Goal: Transaction & Acquisition: Purchase product/service

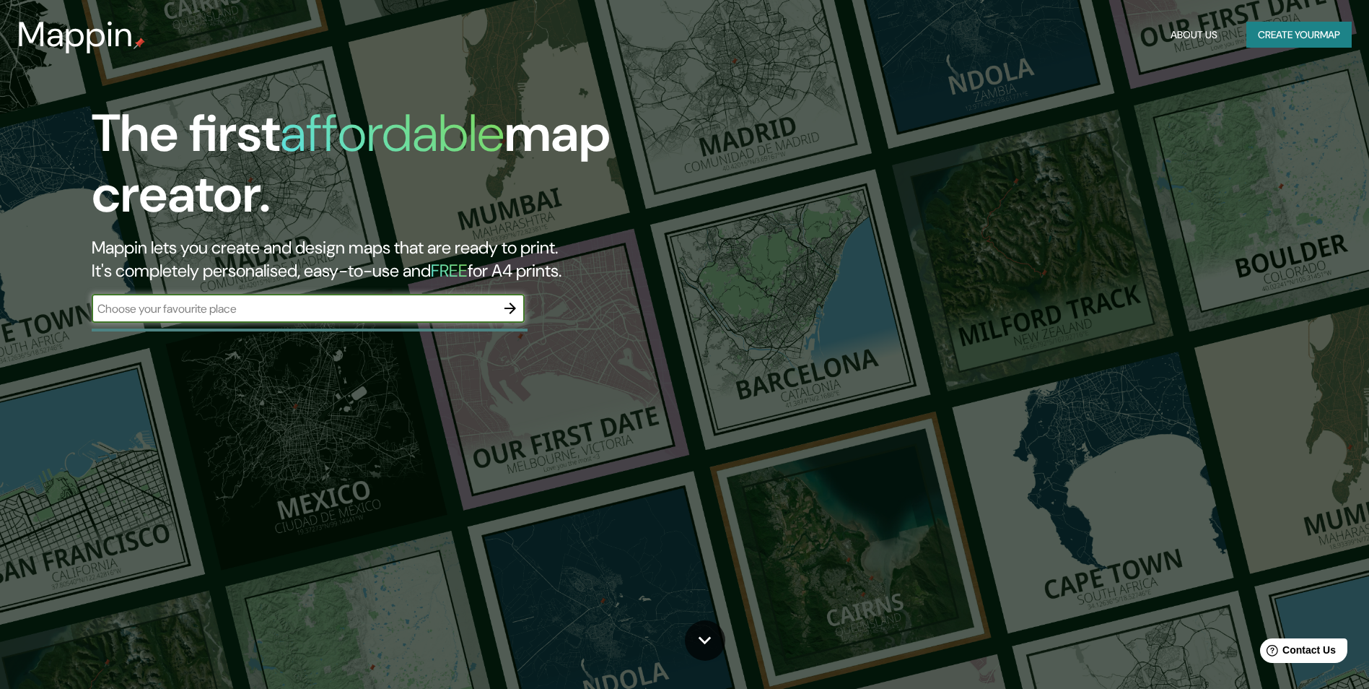
click at [431, 316] on input "text" at bounding box center [294, 308] width 404 height 17
type input "[GEOGRAPHIC_DATA]"
click at [504, 316] on icon "button" at bounding box center [510, 308] width 17 height 17
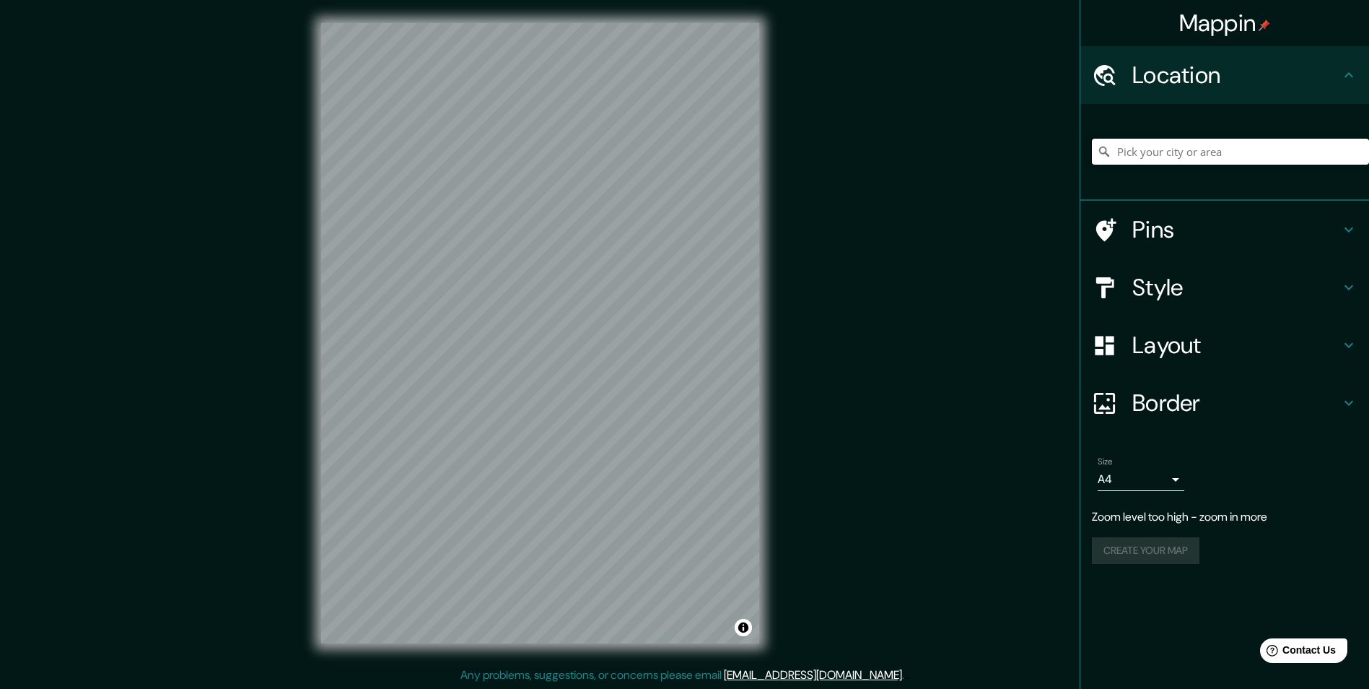
click at [1202, 152] on input "Pick your city or area" at bounding box center [1230, 152] width 277 height 26
click at [1200, 147] on input "Jagüey de Téllez, [GEOGRAPHIC_DATA], [GEOGRAPHIC_DATA]" at bounding box center [1230, 152] width 277 height 26
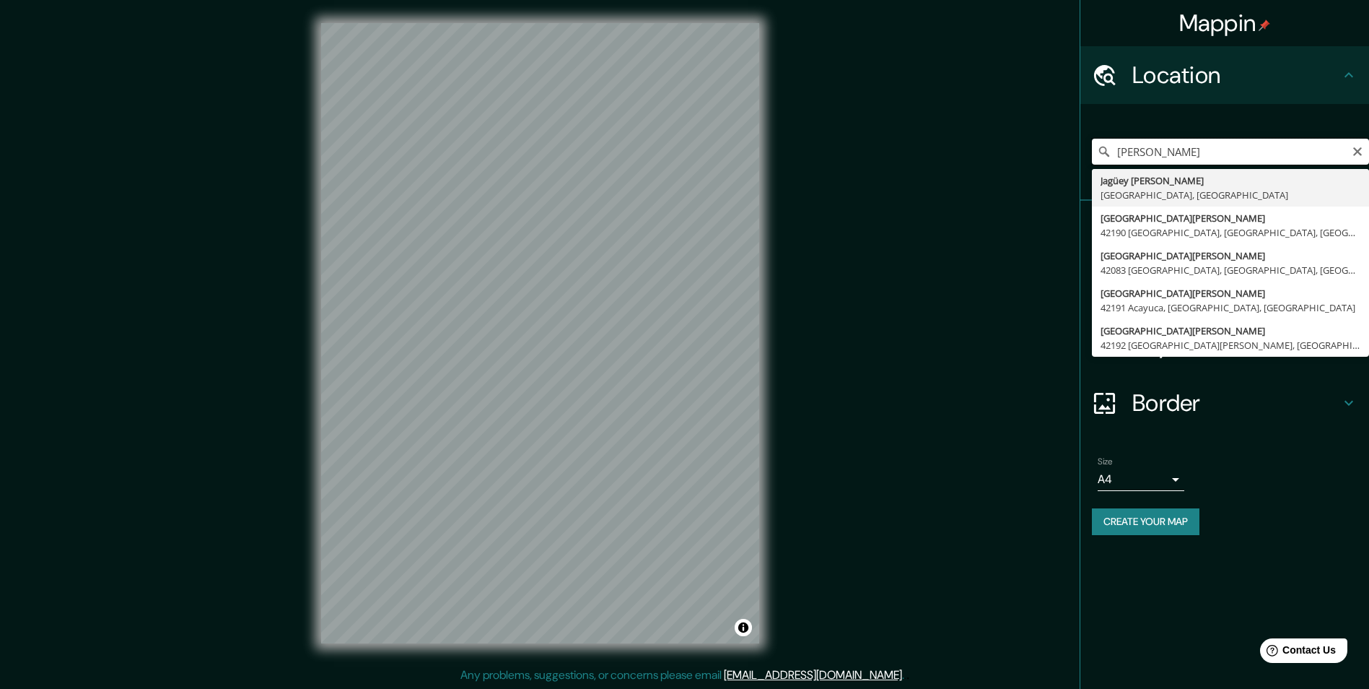
type input "J"
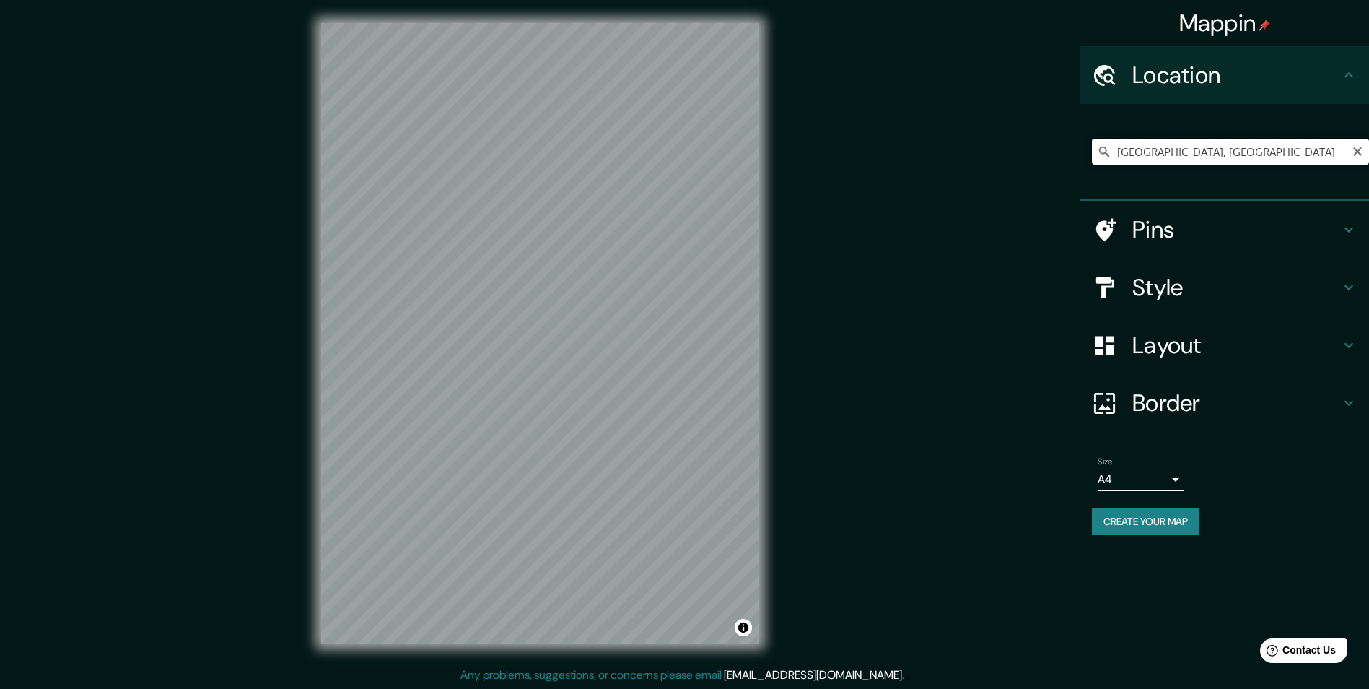
click at [1218, 147] on input "[GEOGRAPHIC_DATA], [GEOGRAPHIC_DATA]" at bounding box center [1230, 152] width 277 height 26
type input "[GEOGRAPHIC_DATA]"
click at [1288, 282] on h4 "Style" at bounding box center [1236, 287] width 208 height 29
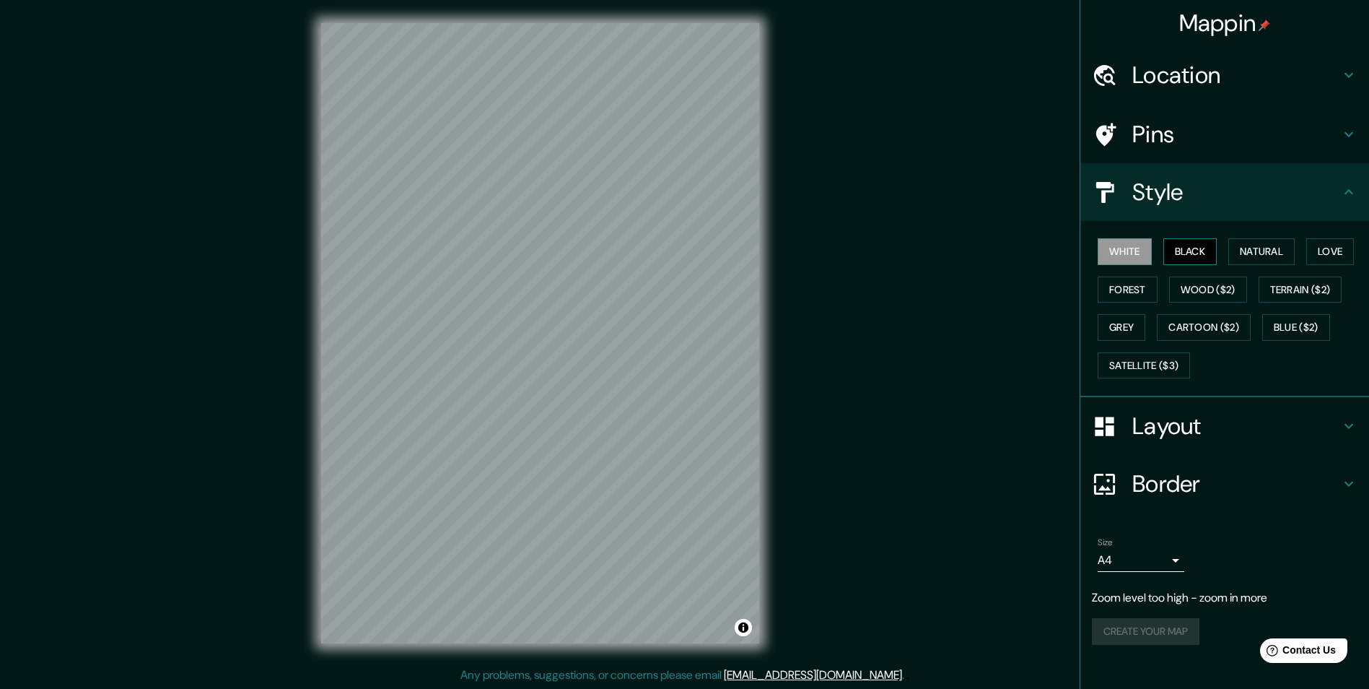
click at [1183, 248] on button "Black" at bounding box center [1190, 251] width 54 height 27
click at [1246, 246] on button "Natural" at bounding box center [1261, 251] width 66 height 27
click at [1354, 258] on button "Love" at bounding box center [1330, 251] width 48 height 27
click at [1150, 296] on button "Forest" at bounding box center [1128, 289] width 60 height 27
click at [1195, 288] on button "Wood ($2)" at bounding box center [1208, 289] width 78 height 27
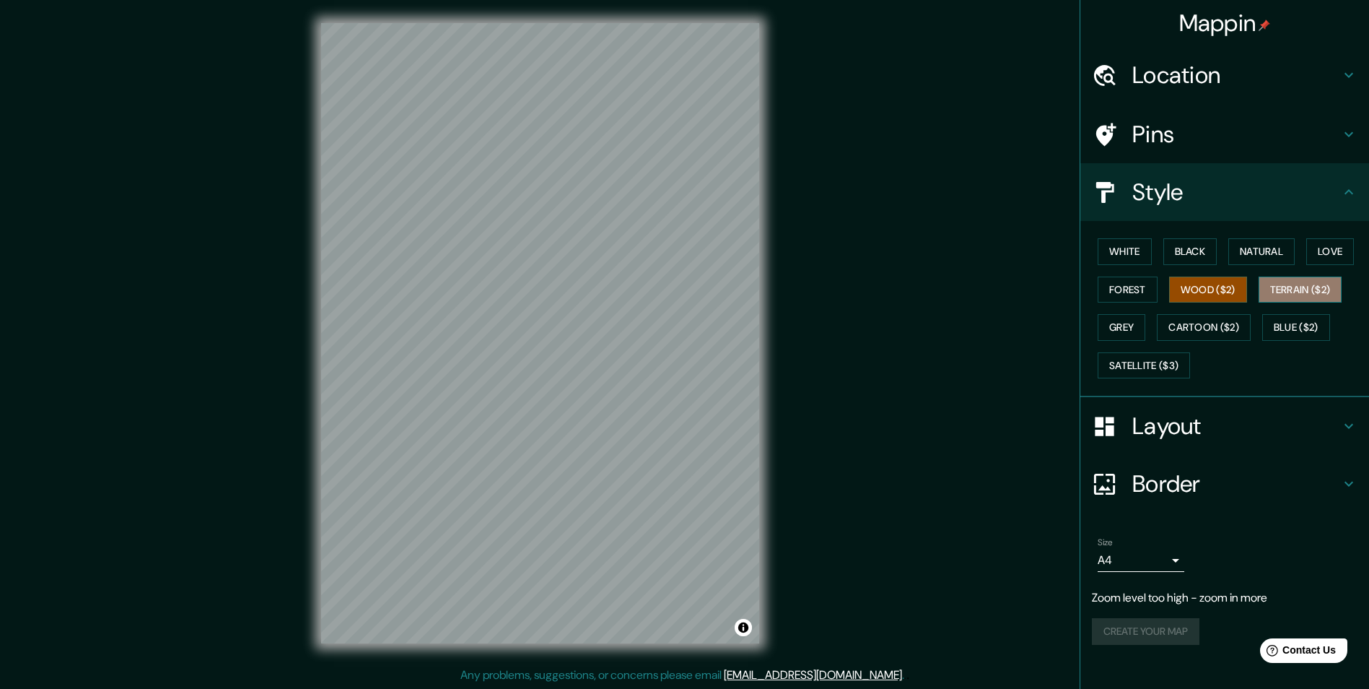
click at [1306, 295] on button "Terrain ($2)" at bounding box center [1301, 289] width 84 height 27
click at [1104, 333] on button "Grey" at bounding box center [1122, 327] width 48 height 27
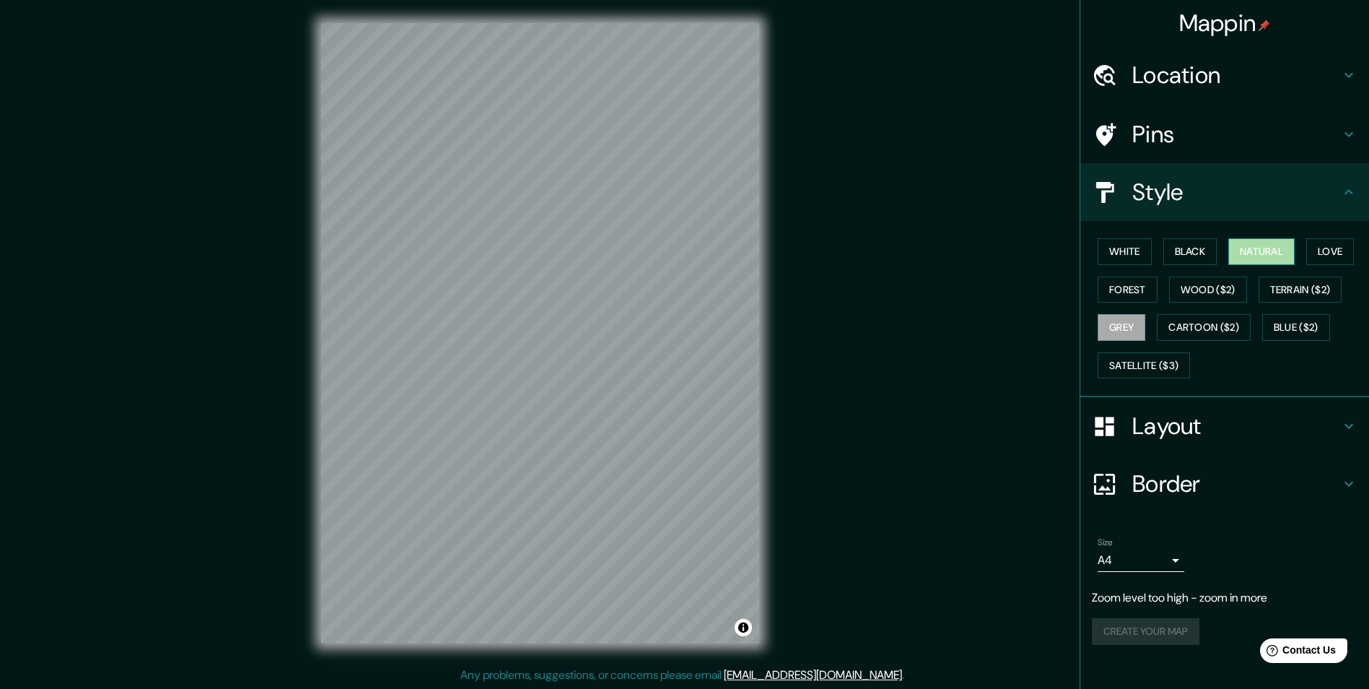
click at [1250, 250] on button "Natural" at bounding box center [1261, 251] width 66 height 27
click at [1247, 416] on h4 "Layout" at bounding box center [1236, 425] width 208 height 29
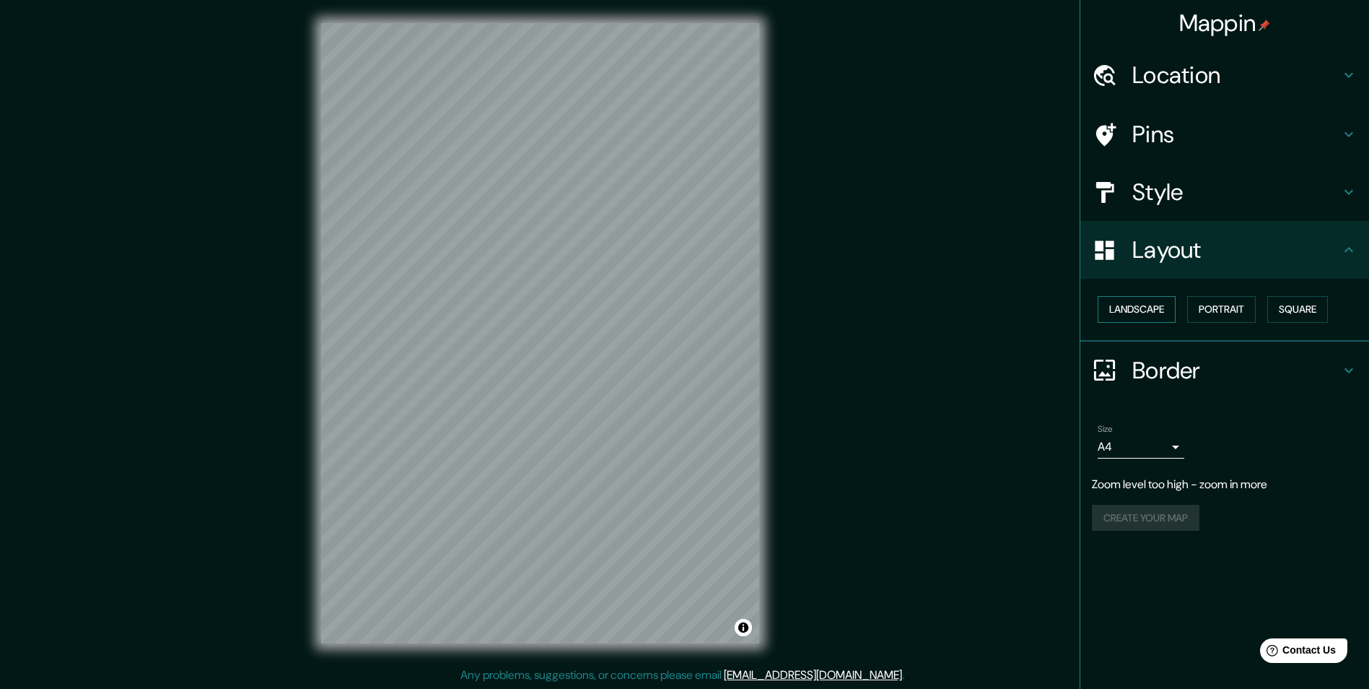
click at [1119, 302] on button "Landscape" at bounding box center [1137, 309] width 78 height 27
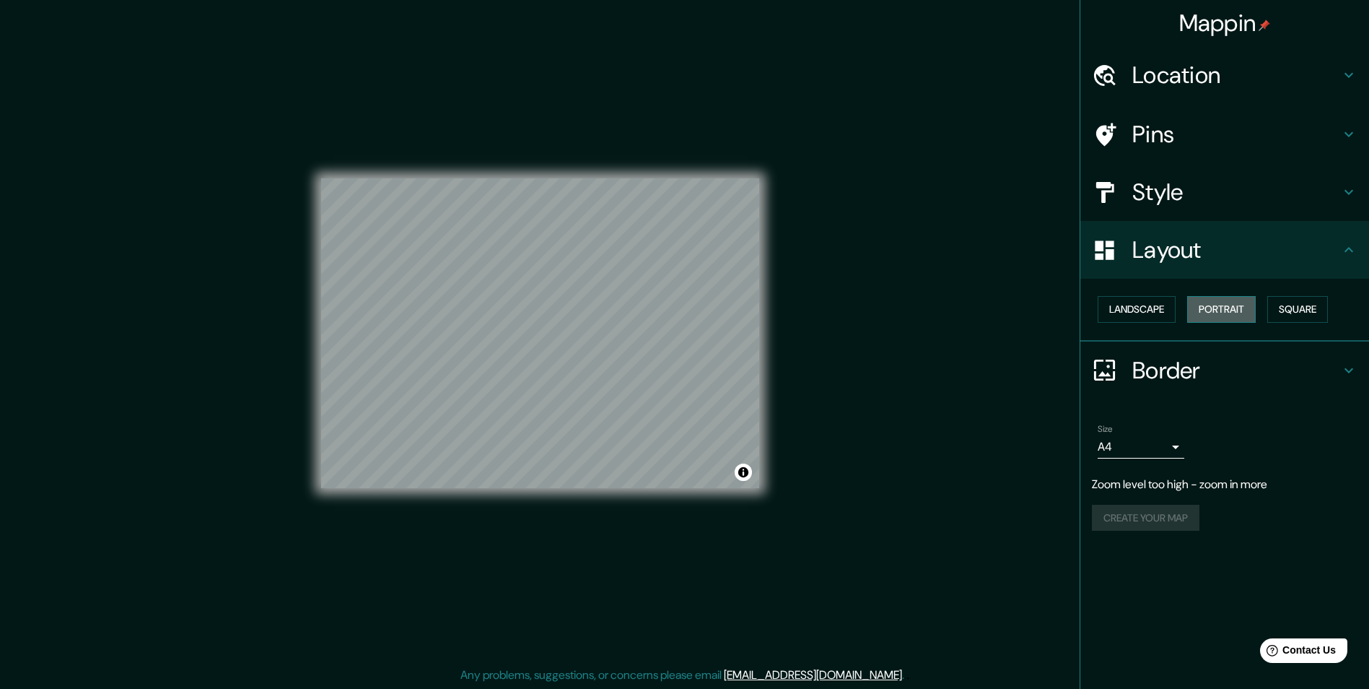
click at [1220, 310] on button "Portrait" at bounding box center [1221, 309] width 69 height 27
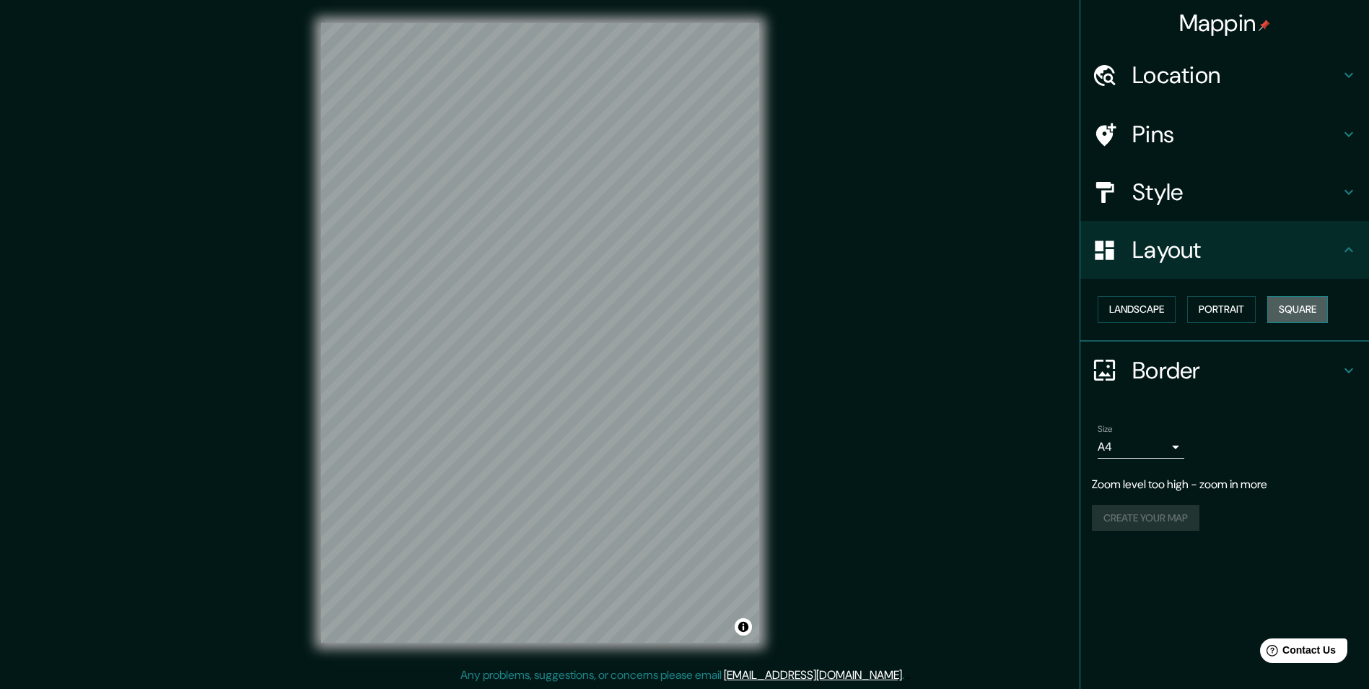
click at [1313, 306] on button "Square" at bounding box center [1297, 309] width 61 height 27
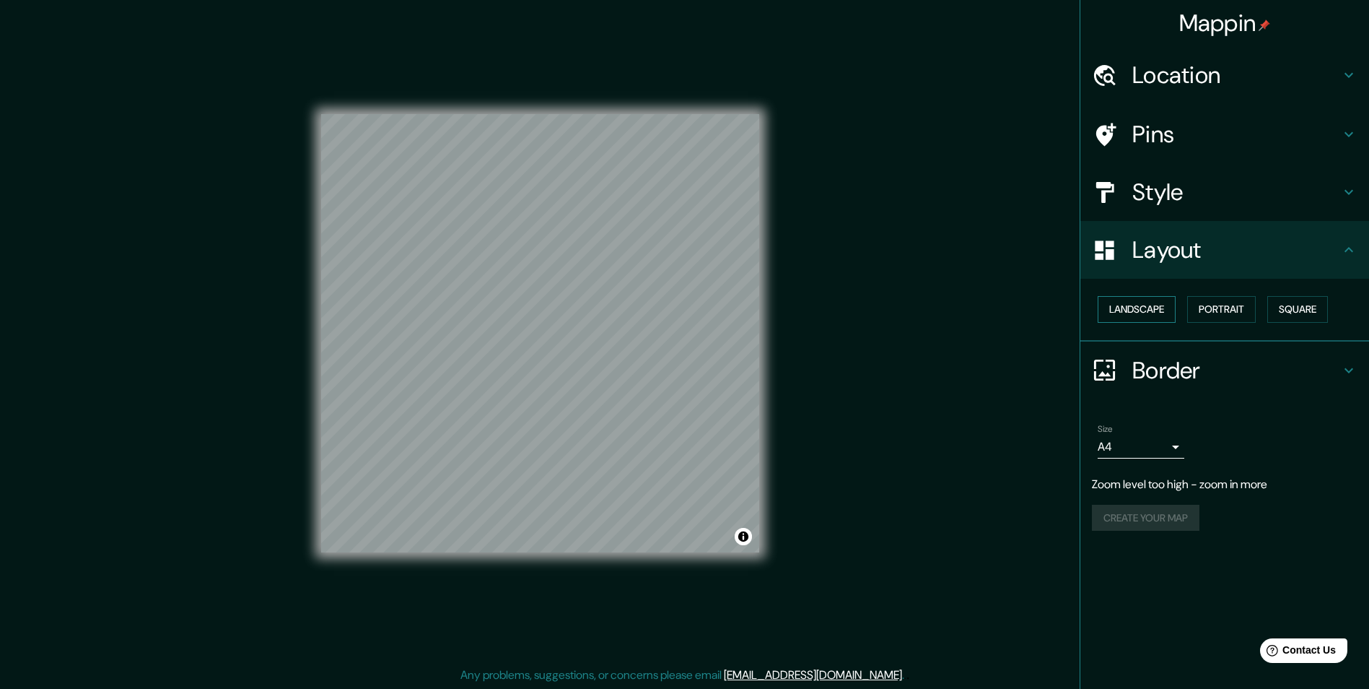
click at [1164, 308] on button "Landscape" at bounding box center [1137, 309] width 78 height 27
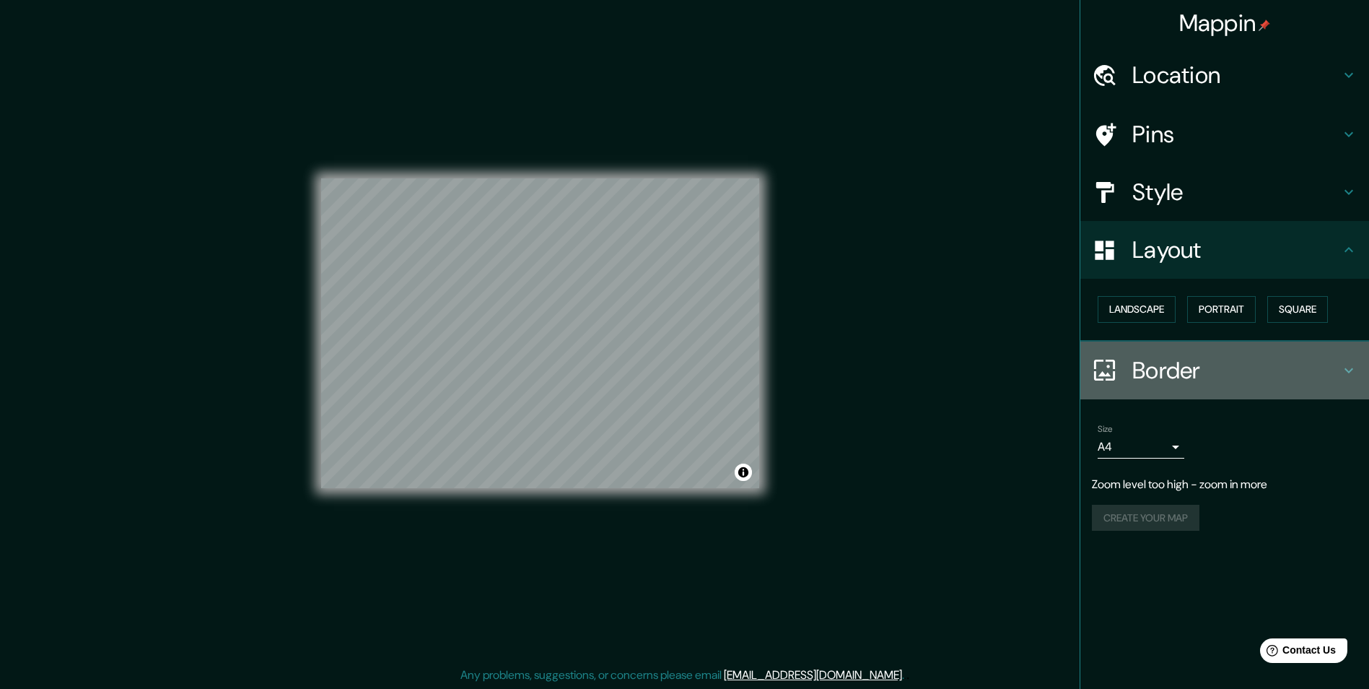
click at [1197, 359] on h4 "Border" at bounding box center [1236, 370] width 208 height 29
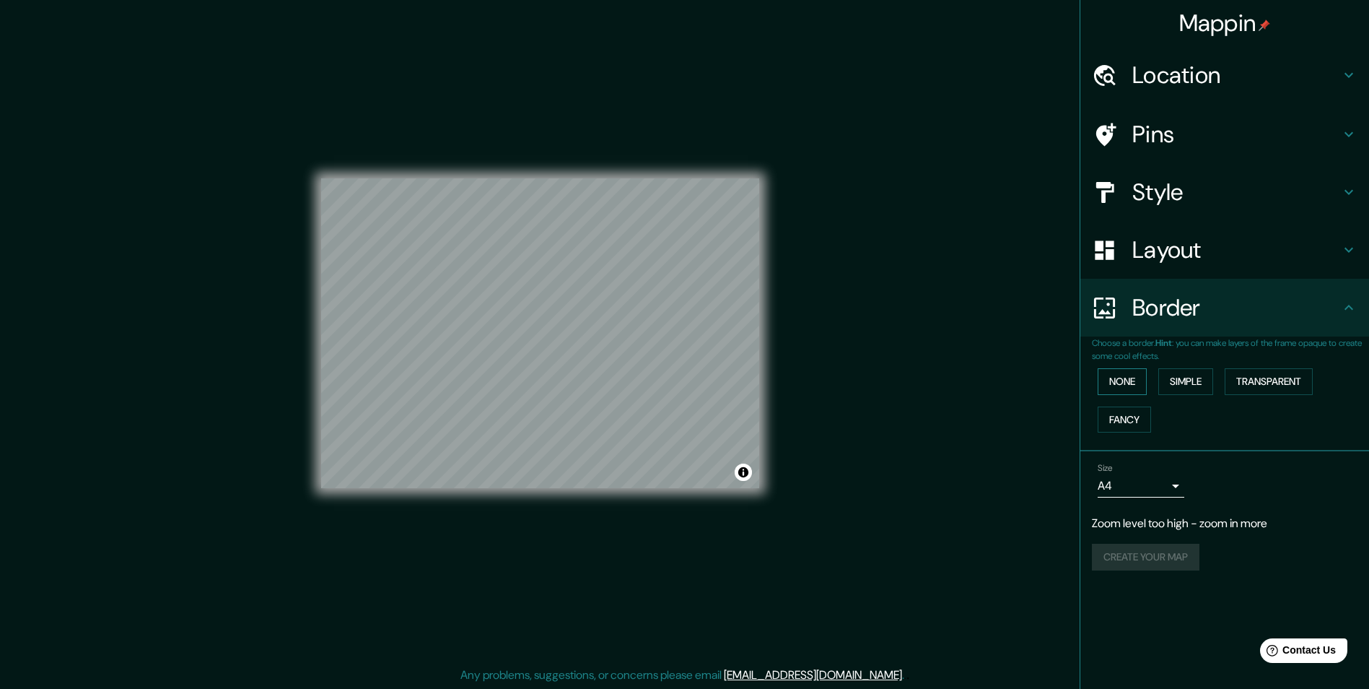
click at [1135, 390] on button "None" at bounding box center [1122, 381] width 49 height 27
click at [1203, 377] on button "Simple" at bounding box center [1185, 381] width 55 height 27
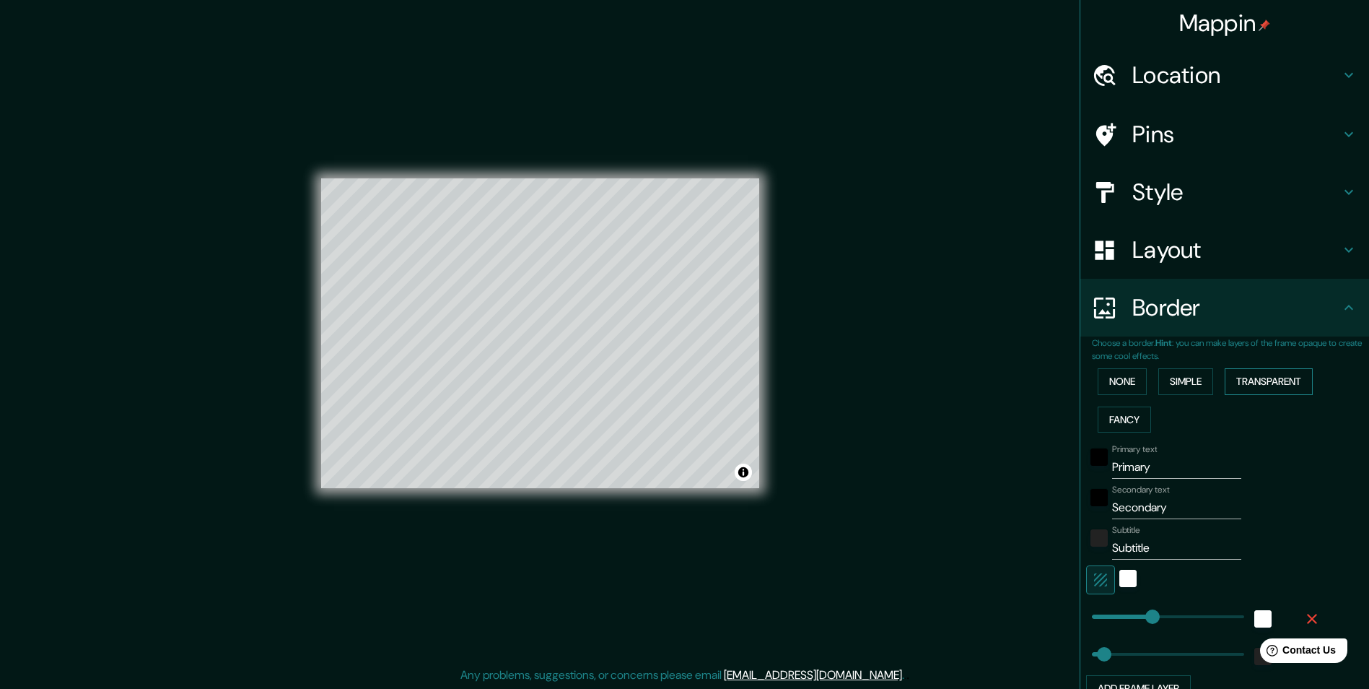
click at [1233, 379] on button "Transparent" at bounding box center [1269, 381] width 88 height 27
click at [1102, 424] on button "Fancy" at bounding box center [1124, 419] width 53 height 27
click at [1158, 469] on input "Primary" at bounding box center [1176, 466] width 129 height 23
type input "M"
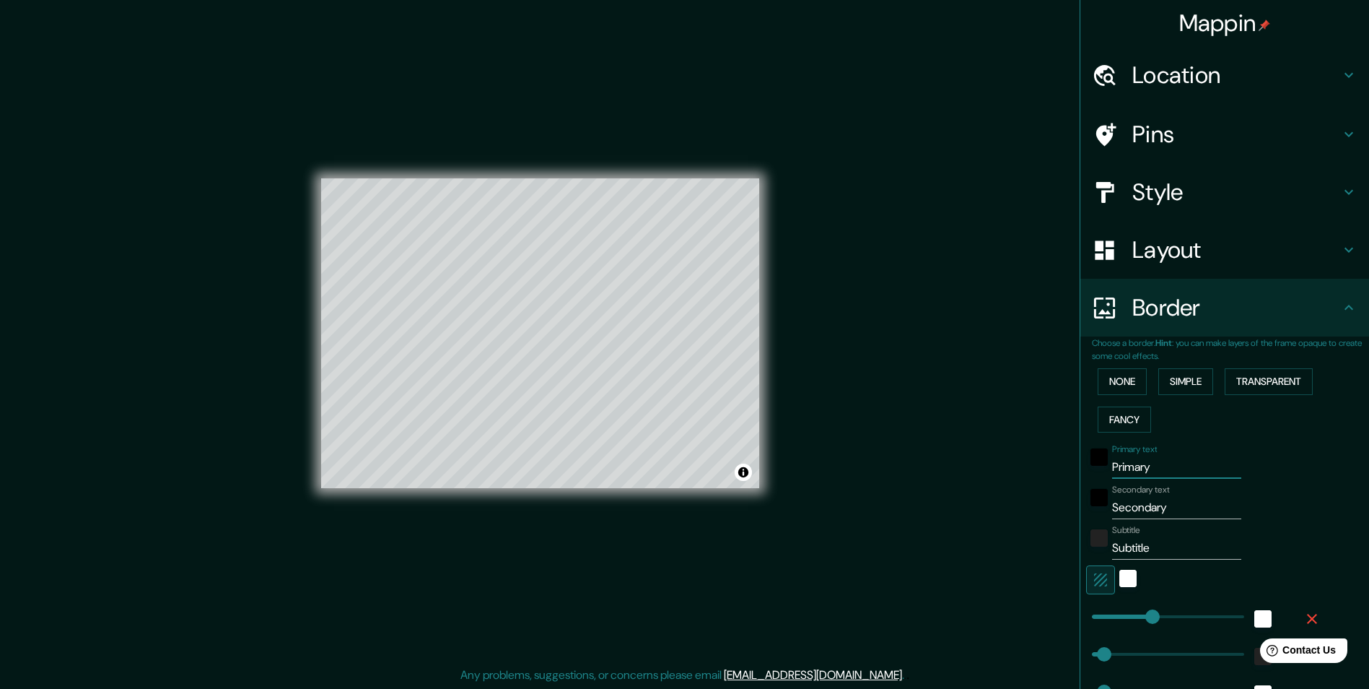
type input "243"
type input "49"
type input "24"
type input "Me"
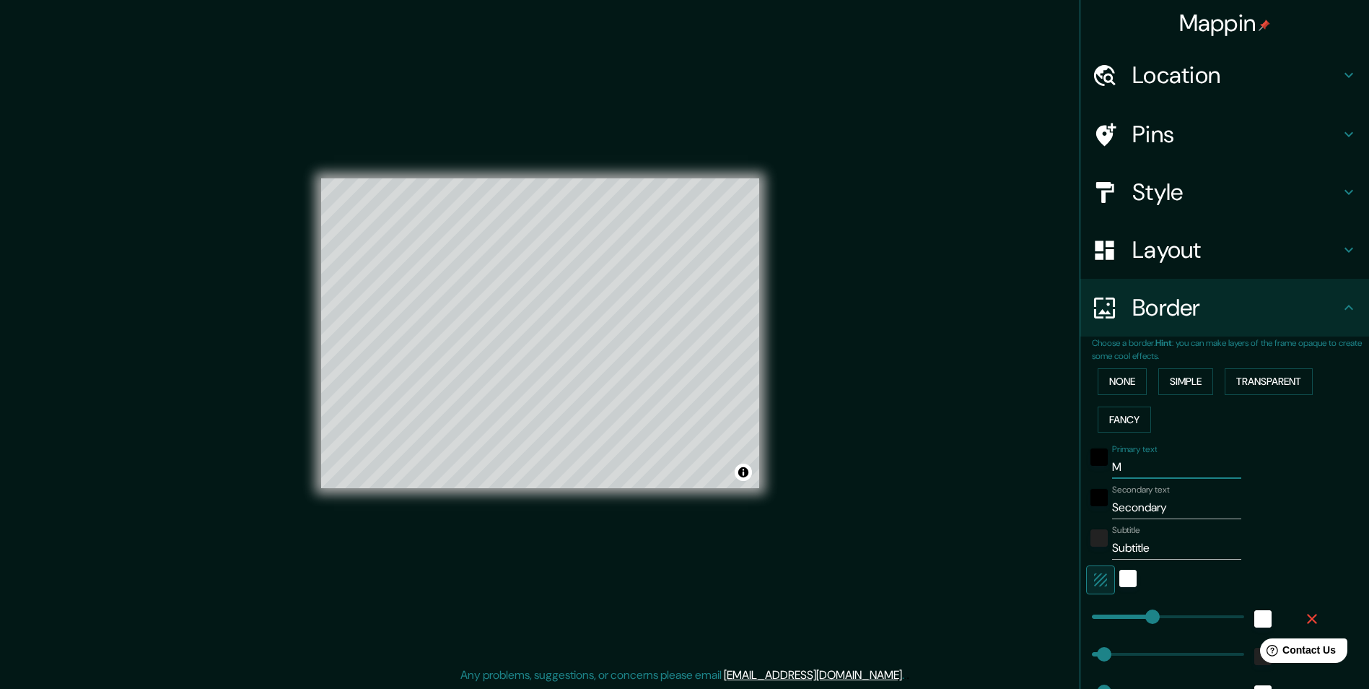
type input "243"
type input "49"
type input "24"
type input "Mex"
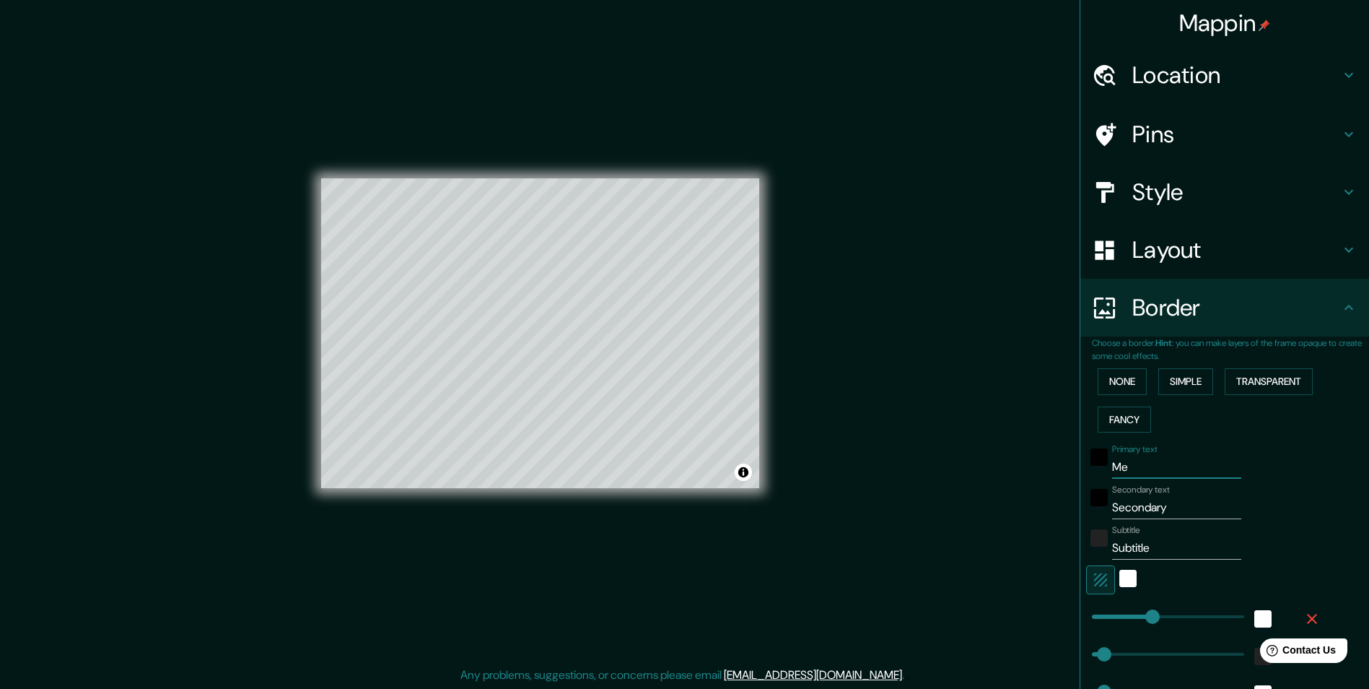
type input "243"
type input "49"
type input "24"
type input "Mexi"
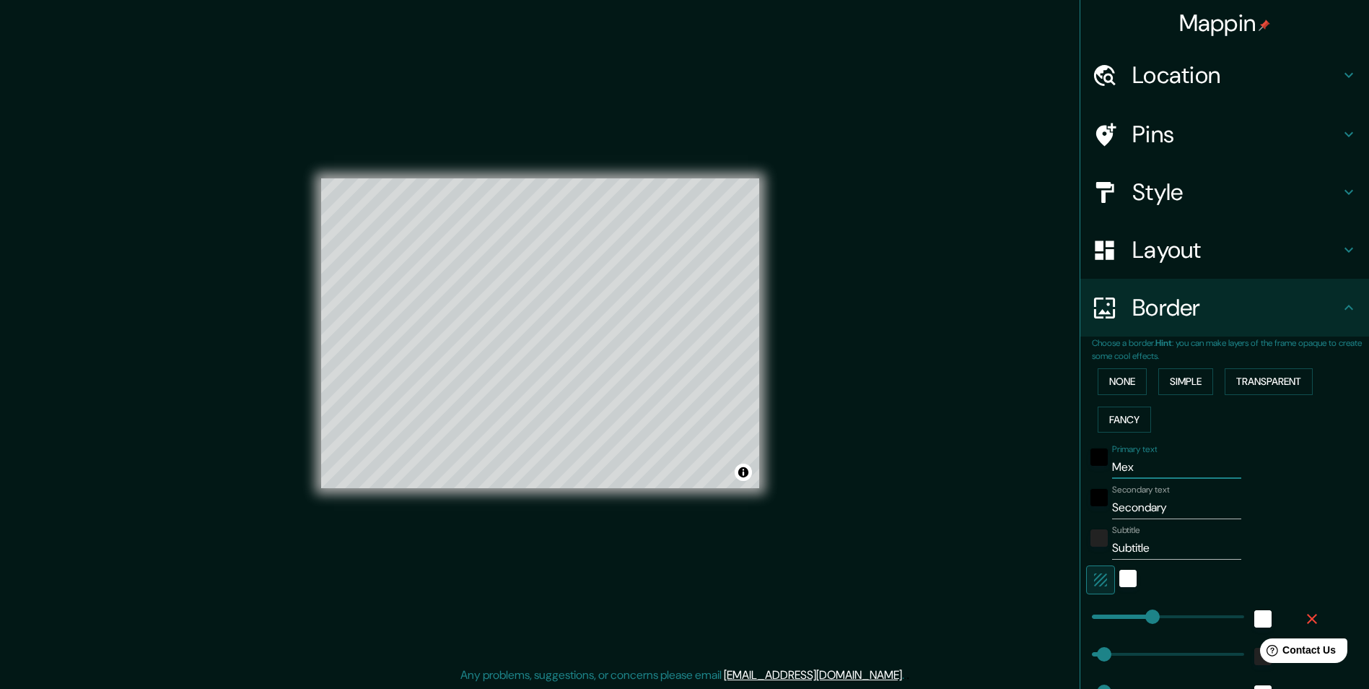
type input "243"
type input "49"
type input "24"
type input "Mexic"
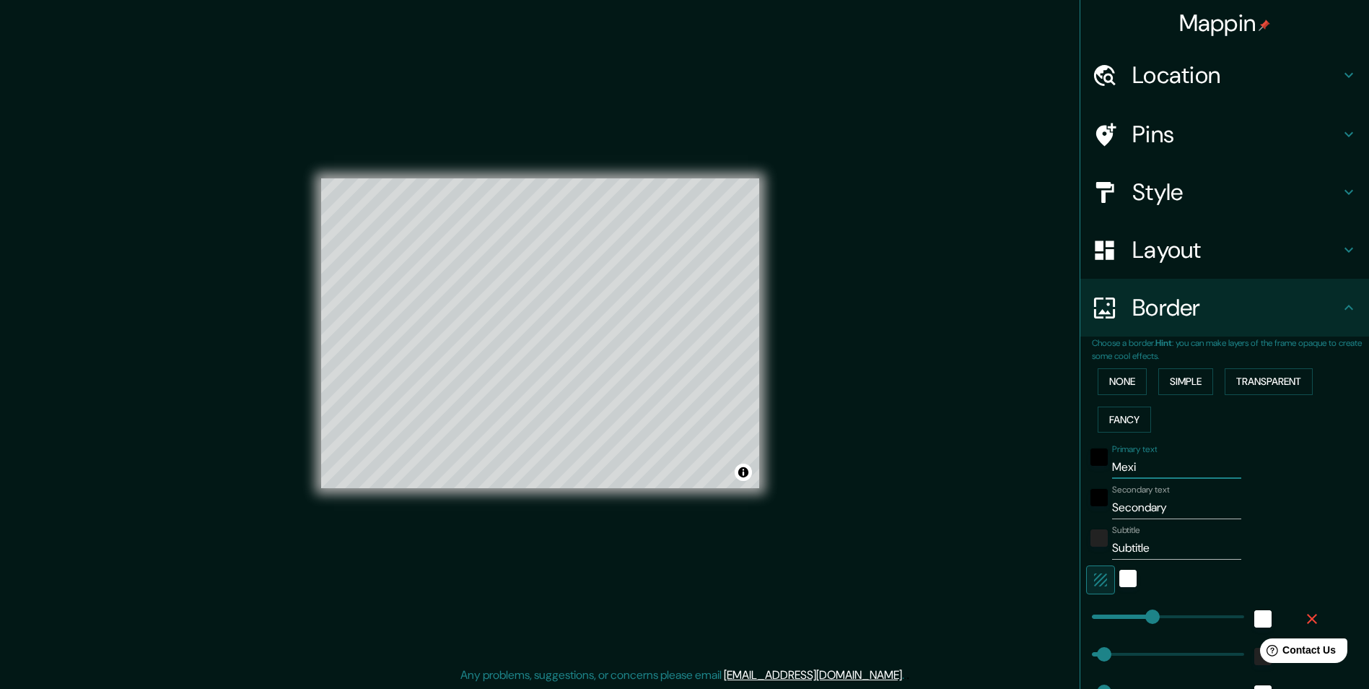
type input "243"
type input "49"
type input "24"
type input "[GEOGRAPHIC_DATA]"
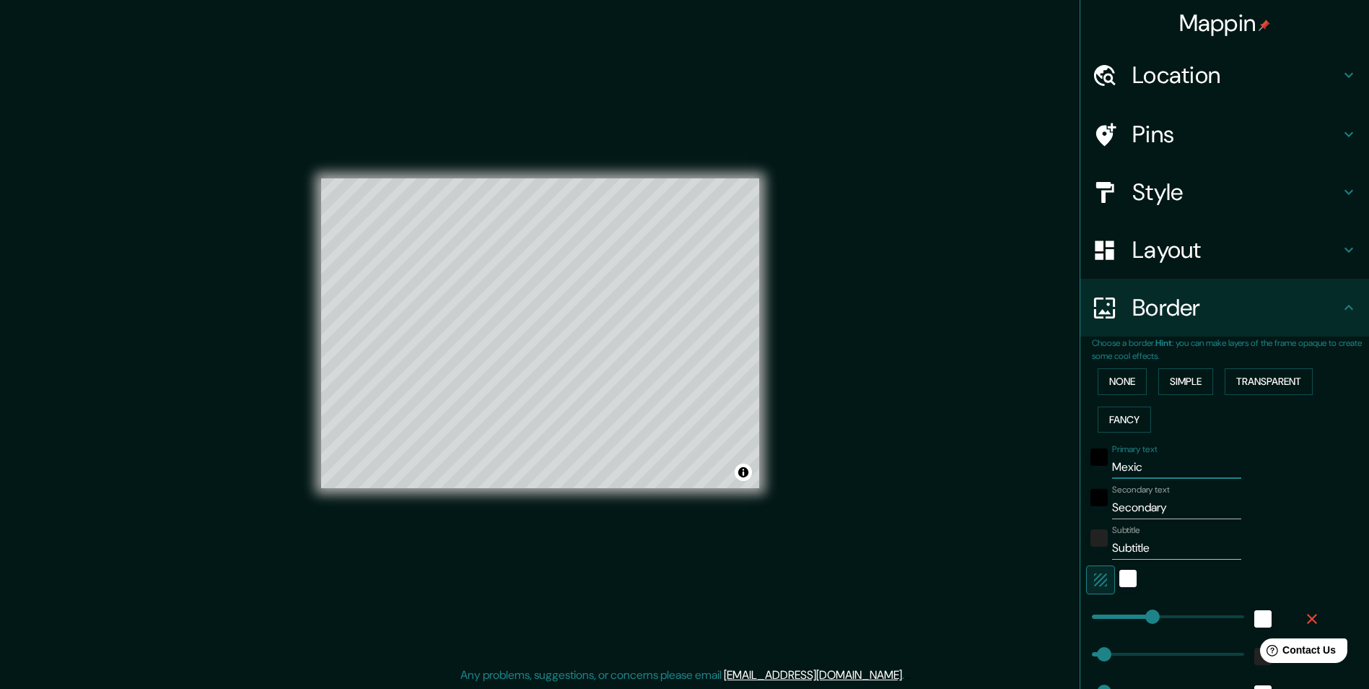
type input "243"
type input "49"
type input "24"
type input "[GEOGRAPHIC_DATA]"
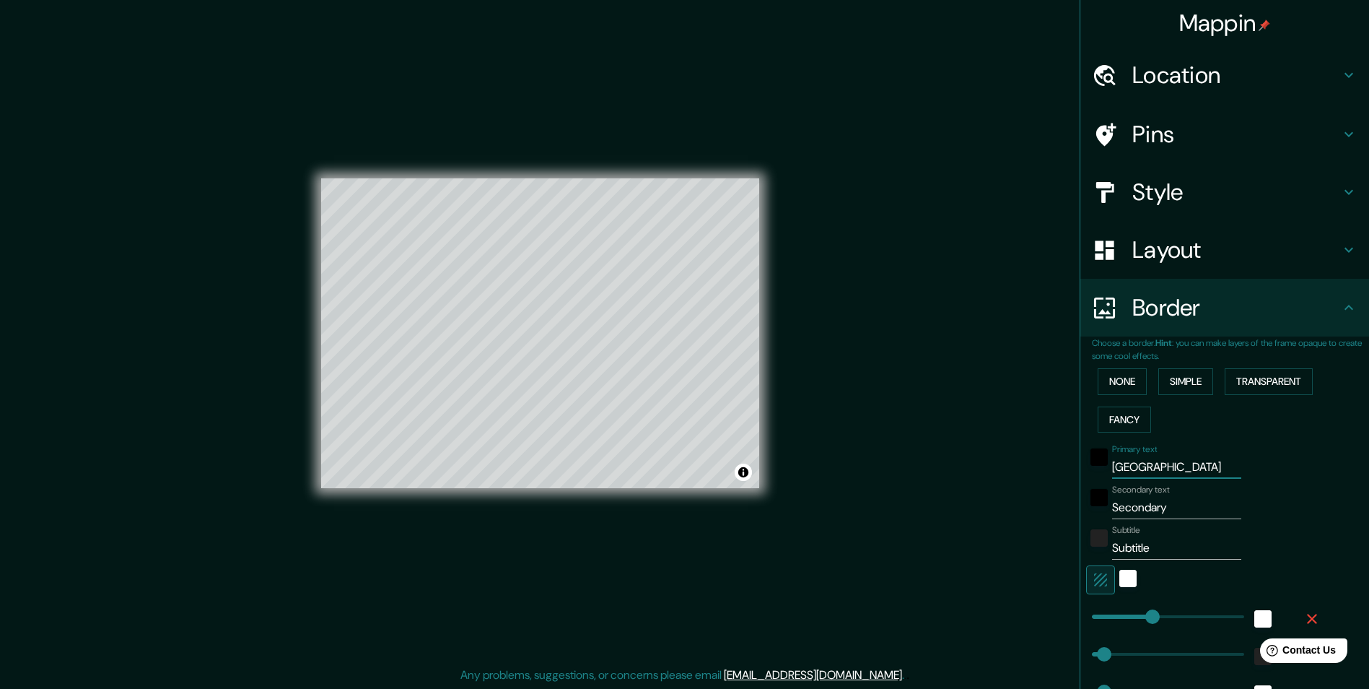
click at [1174, 512] on input "Secondary" at bounding box center [1176, 507] width 129 height 23
type input "Secondar"
type input "243"
type input "49"
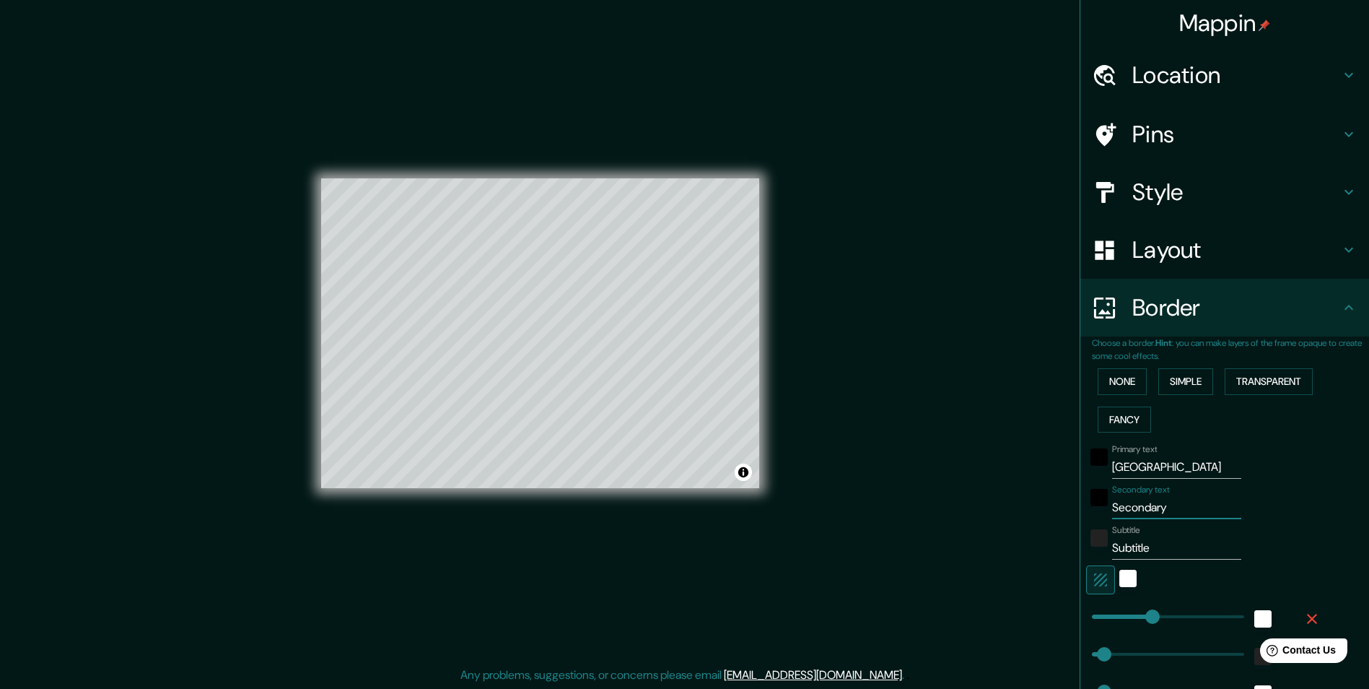
type input "24"
type input "S"
type input "243"
type input "49"
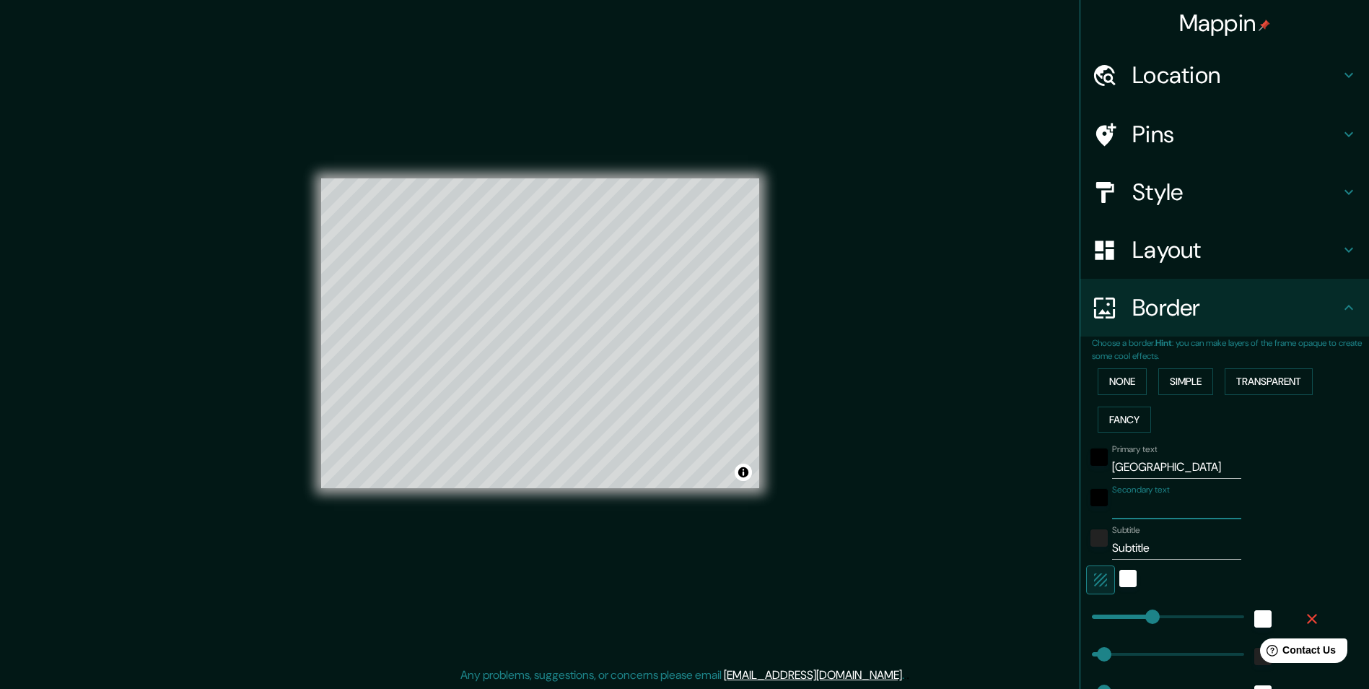
type input "24"
click at [1170, 549] on input "Subtitle" at bounding box center [1176, 547] width 129 height 23
type input "Subtitl"
type input "243"
type input "49"
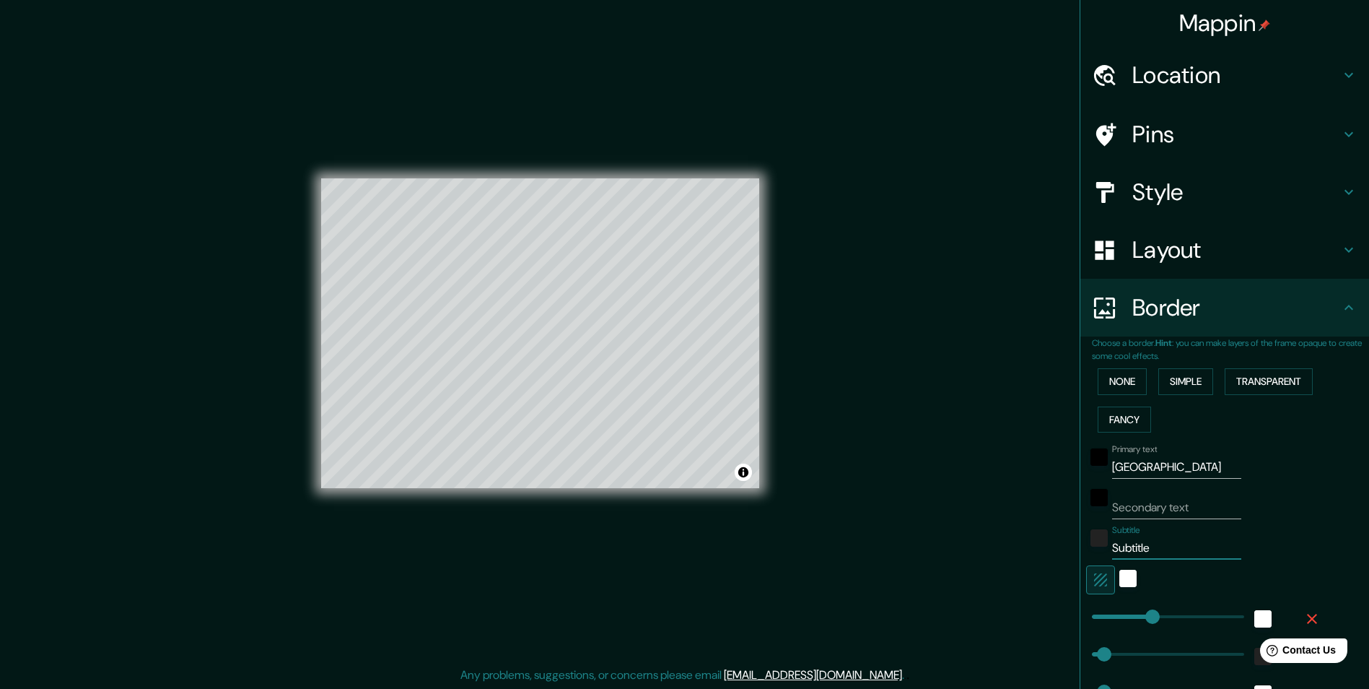
type input "49"
type input "24"
type input "S"
type input "243"
type input "49"
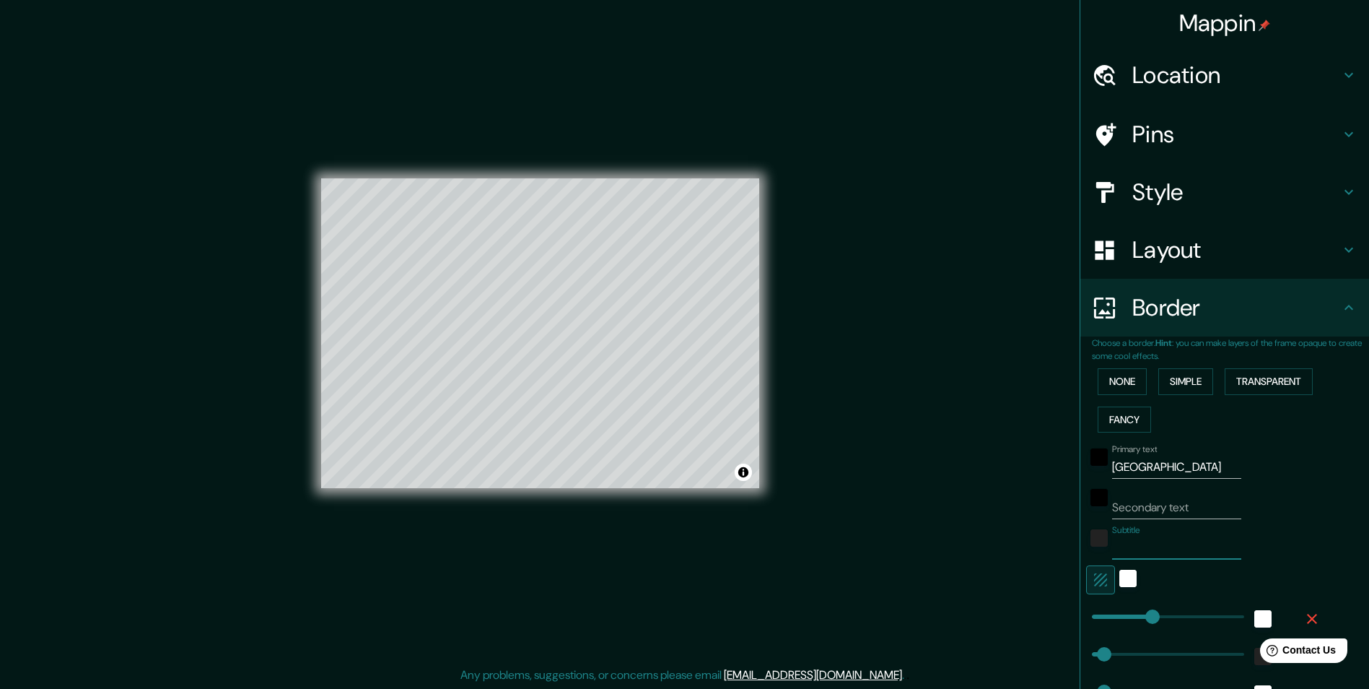
type input "49"
type input "24"
type input "S"
type input "243"
type input "49"
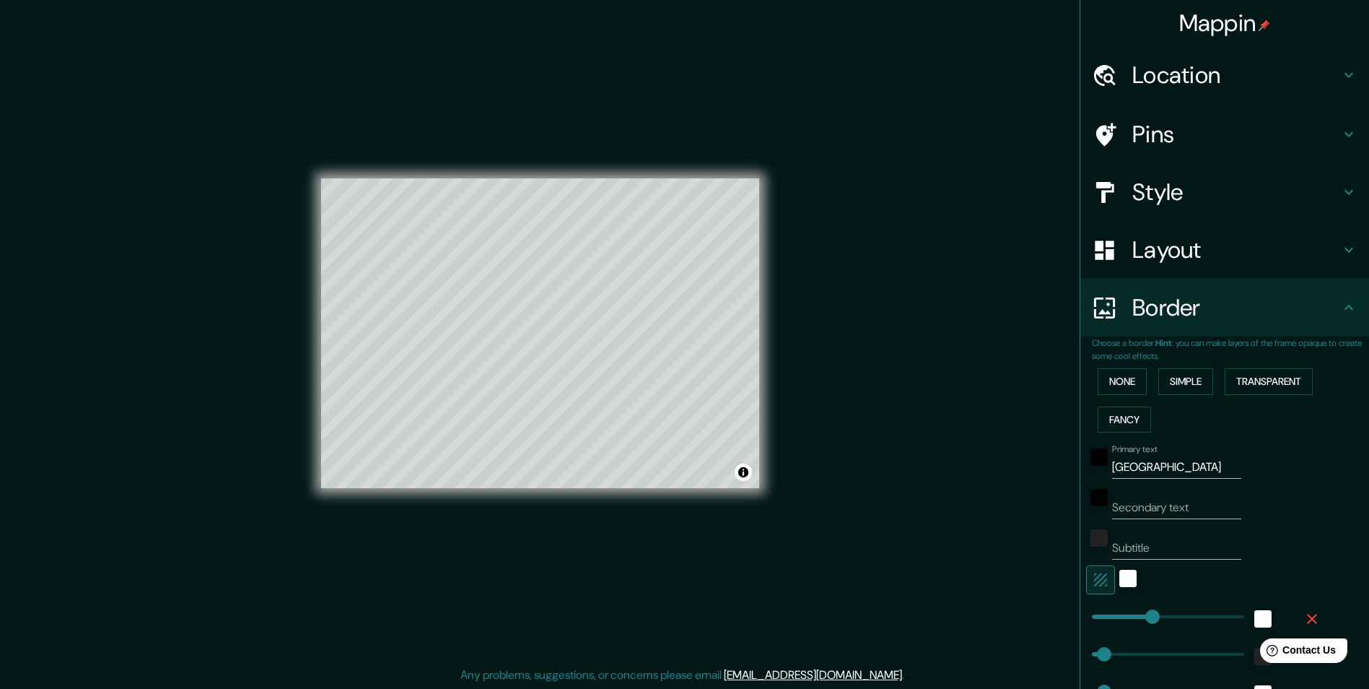
type input "49"
type input "24"
type input "243"
type input "49"
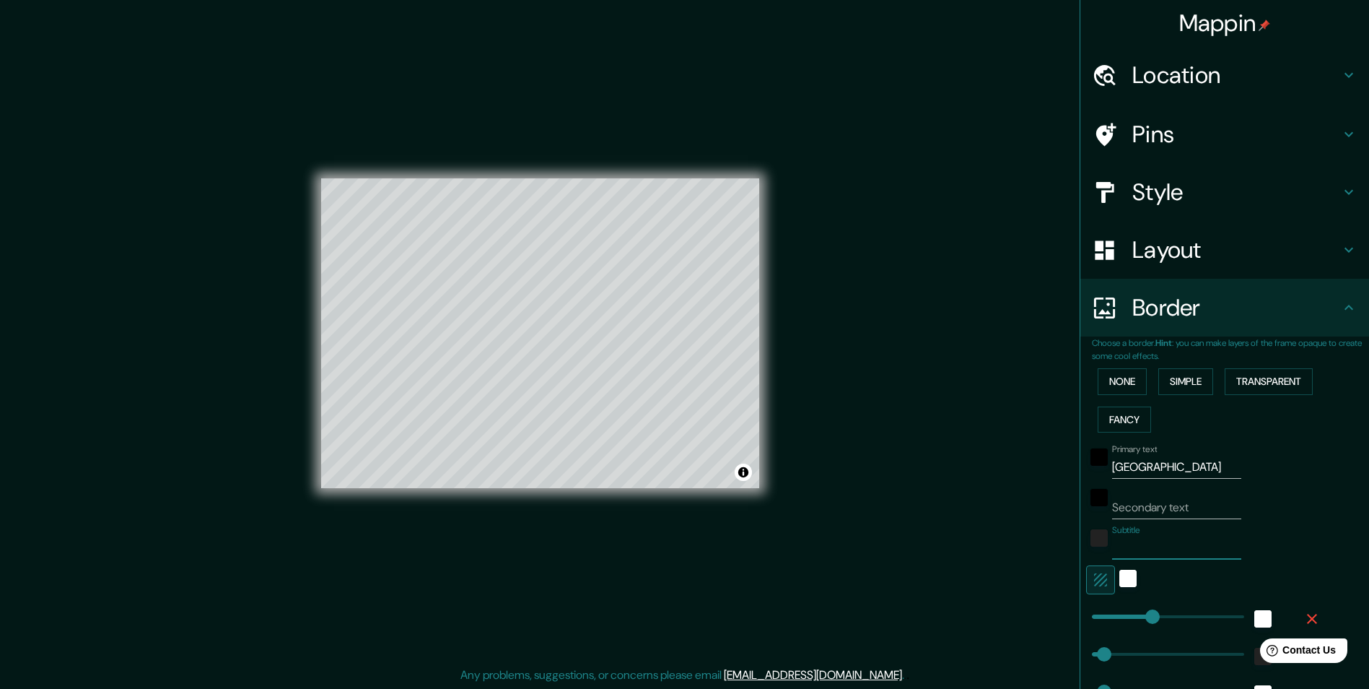
type input "24"
type input "S"
type input "243"
type input "49"
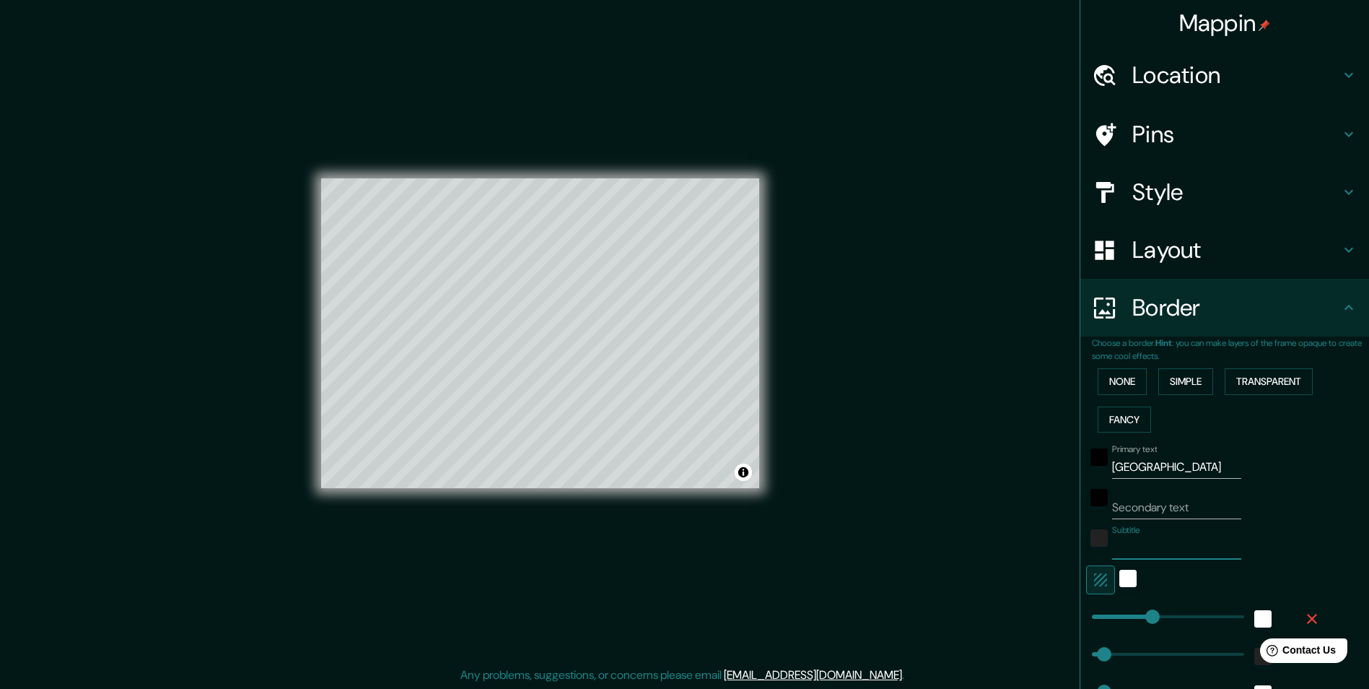
type input "24"
type input "243"
type input "49"
type input "24"
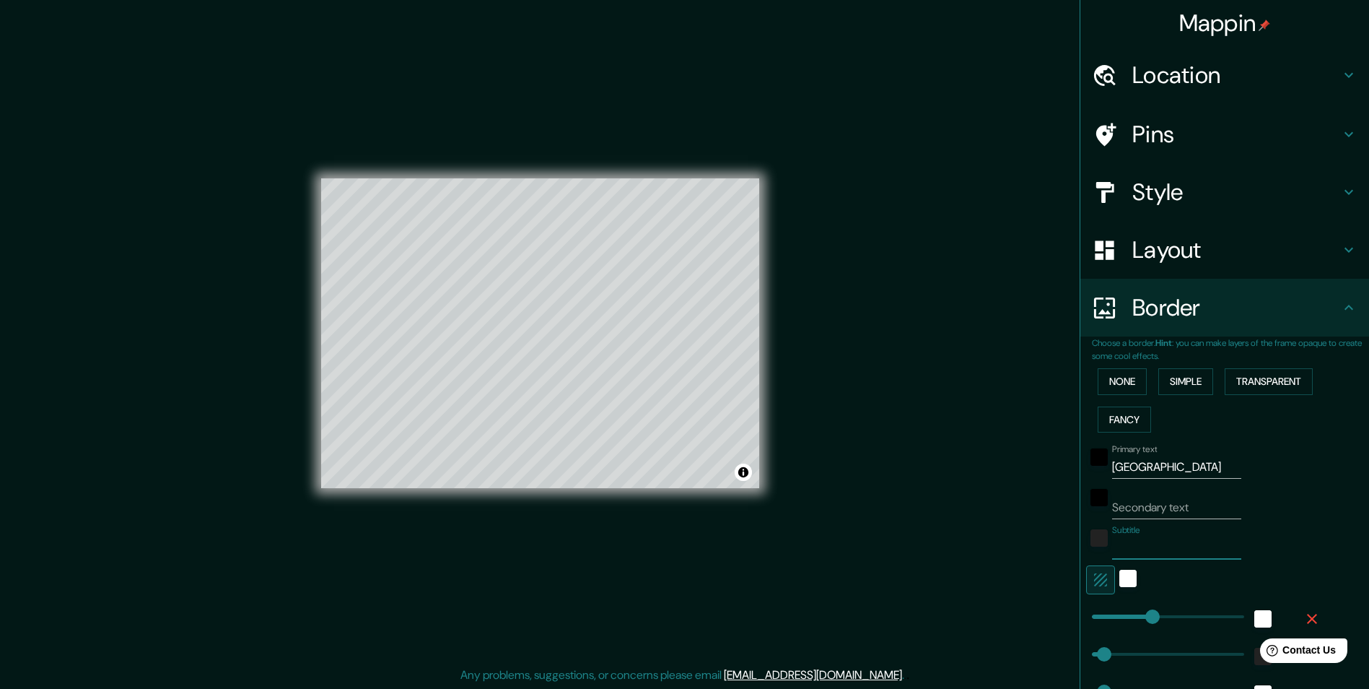
type input "S"
type input "243"
type input "49"
type input "24"
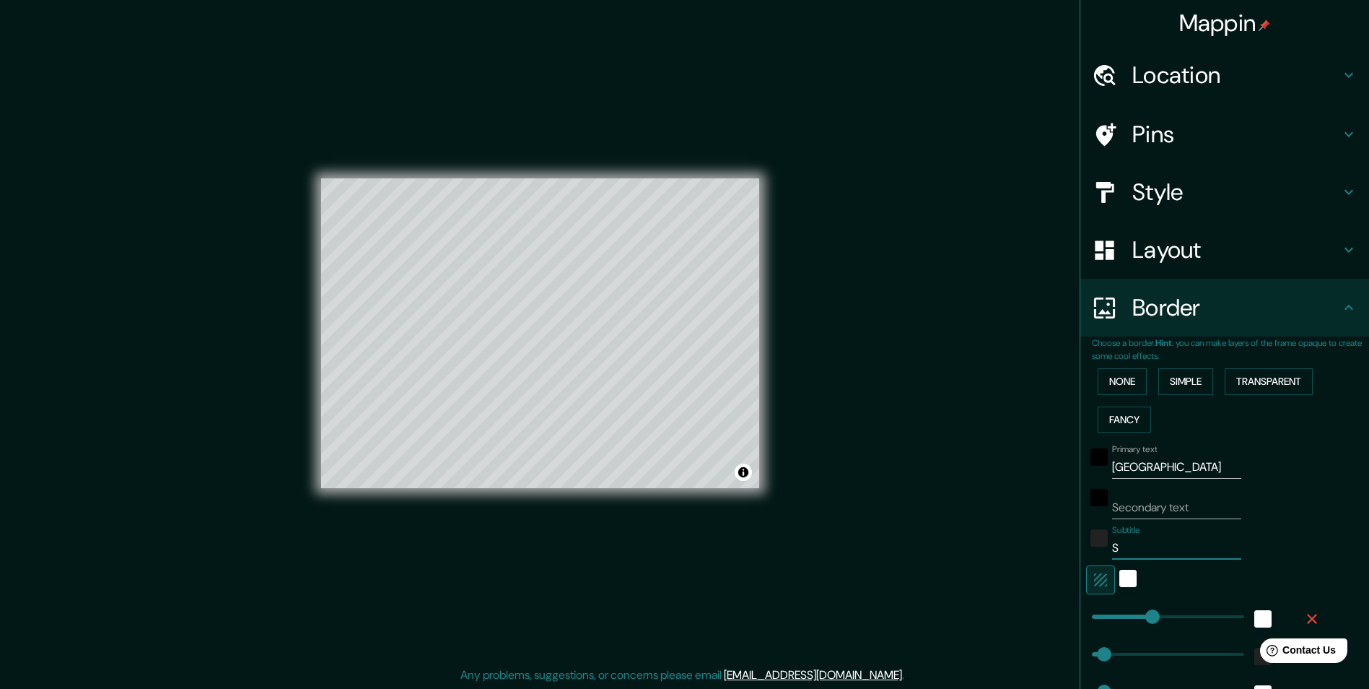
type input "Su"
type input "243"
type input "49"
type input "24"
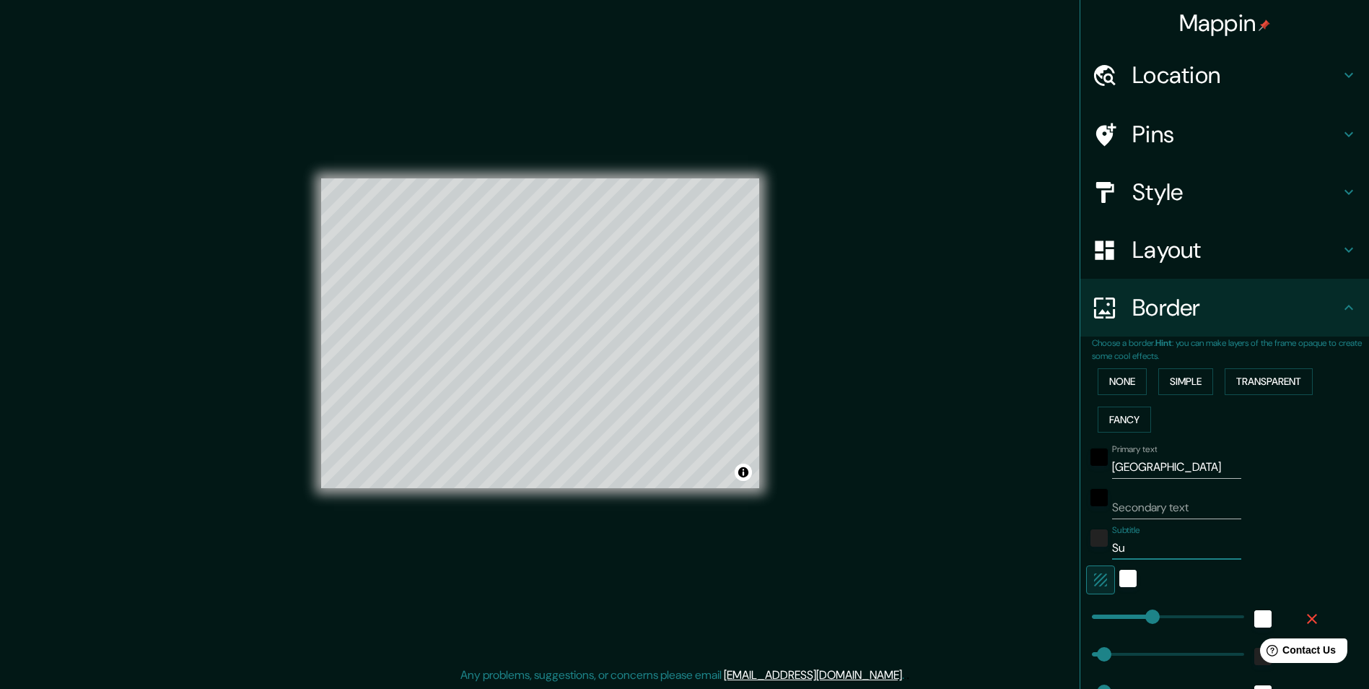
type input "Sub"
type input "243"
type input "49"
type input "24"
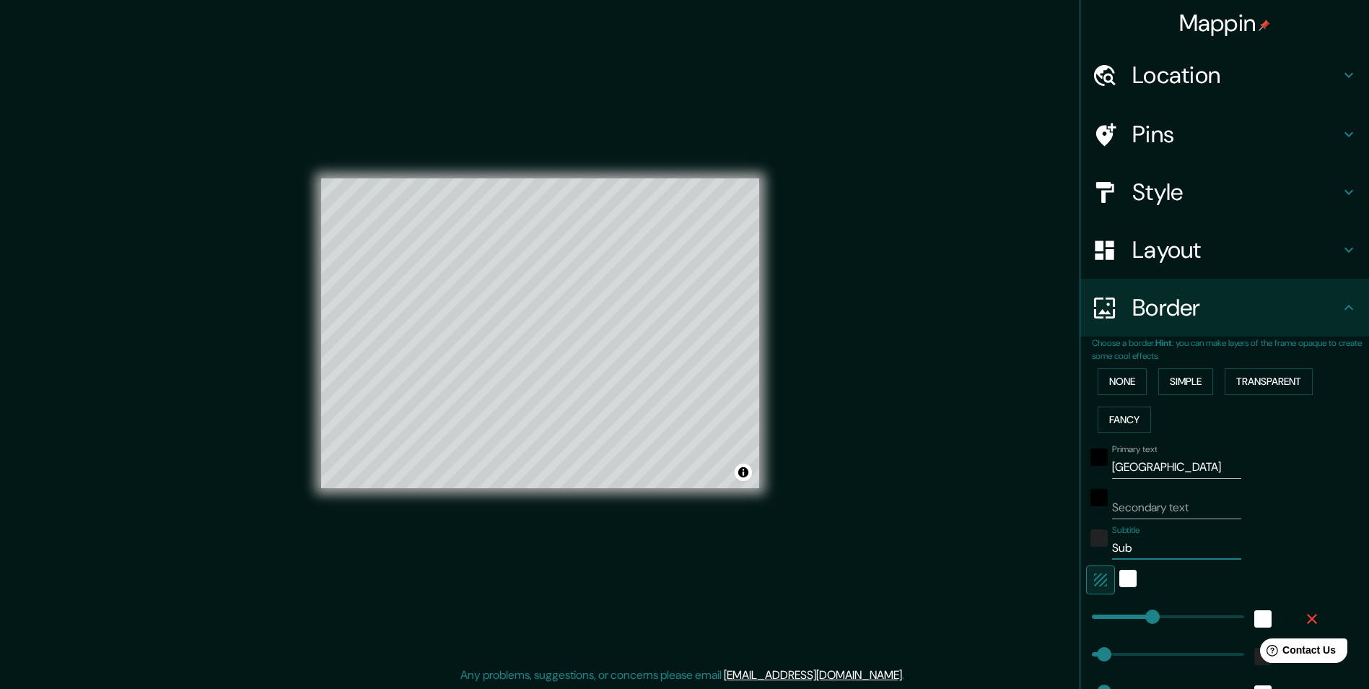
type input "Subt"
type input "243"
type input "49"
type input "24"
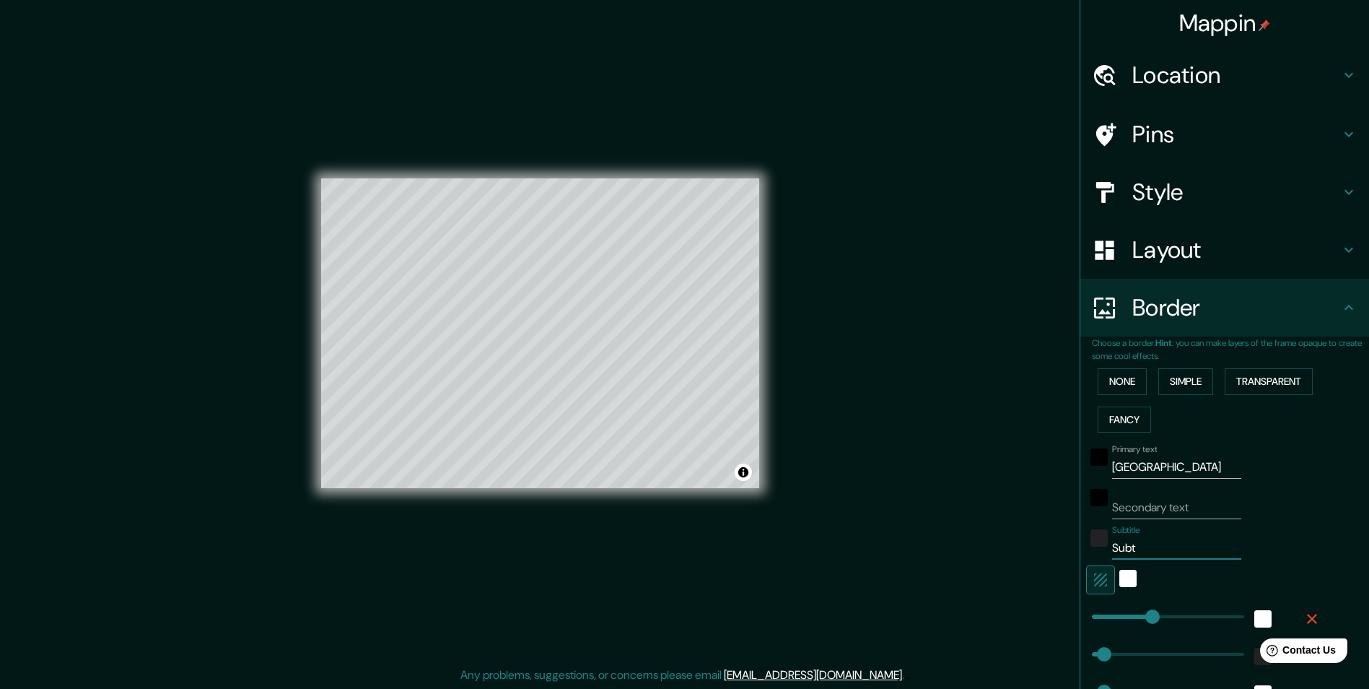
type input "Subti"
type input "243"
type input "49"
type input "24"
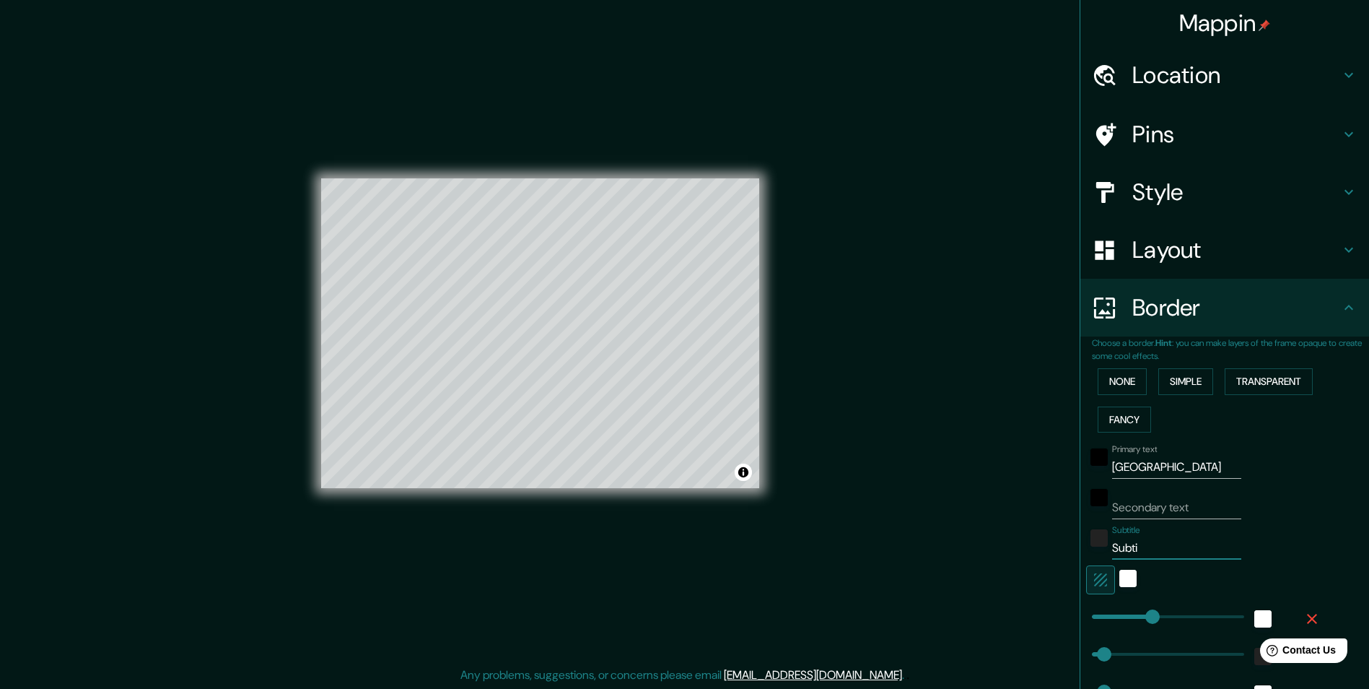
type input "Subt"
type input "243"
type input "49"
type input "24"
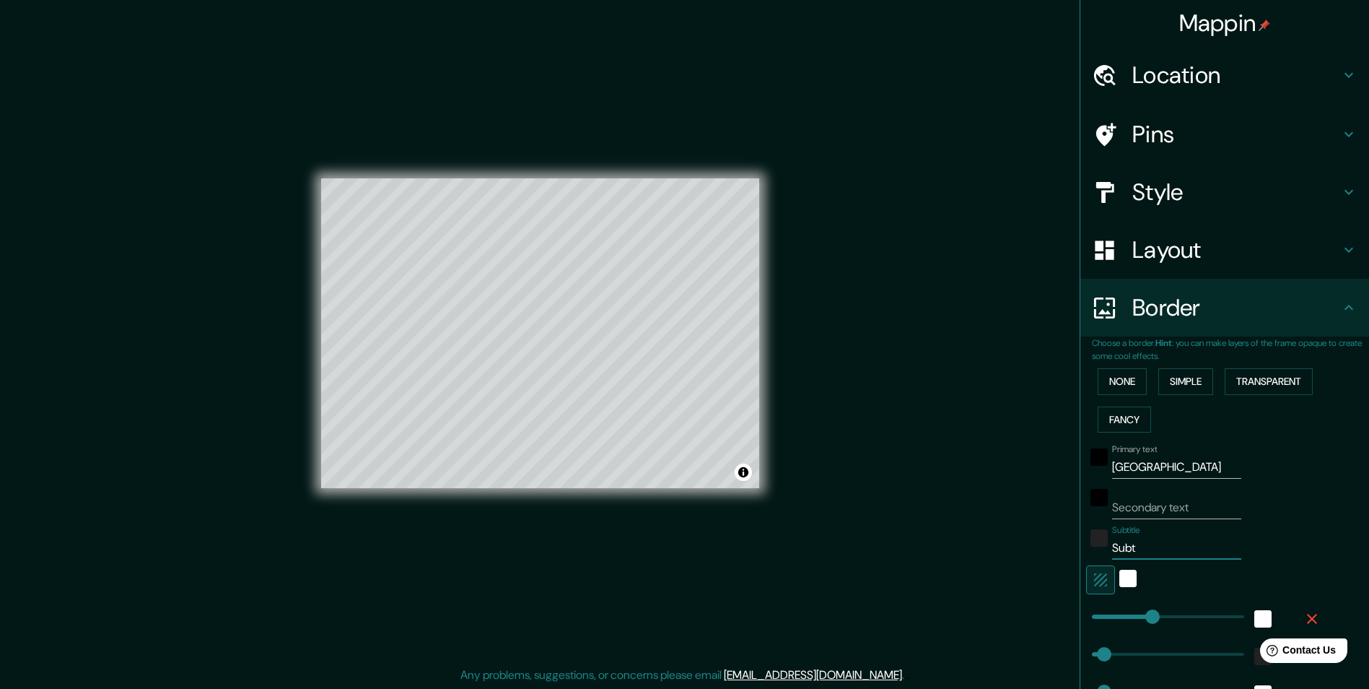
type input "Sub"
type input "243"
type input "49"
type input "24"
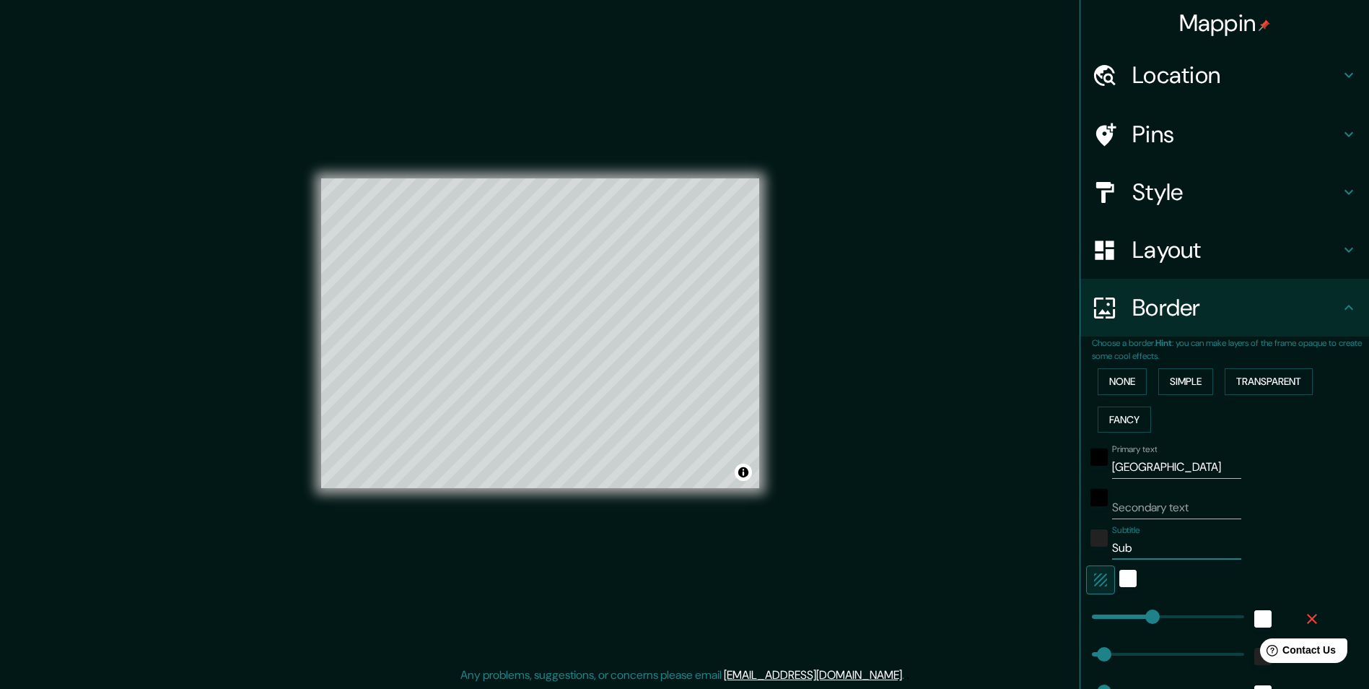
type input "Su"
type input "243"
type input "49"
type input "24"
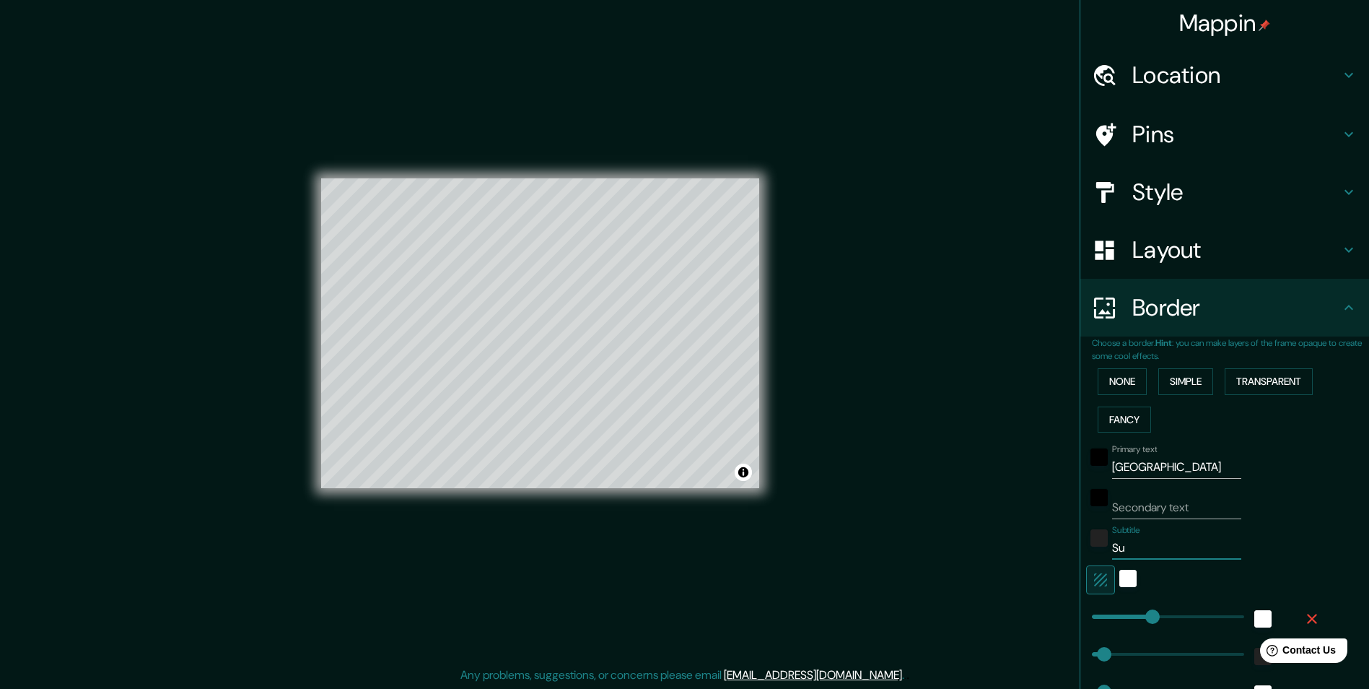
type input "S"
type input "243"
type input "49"
type input "24"
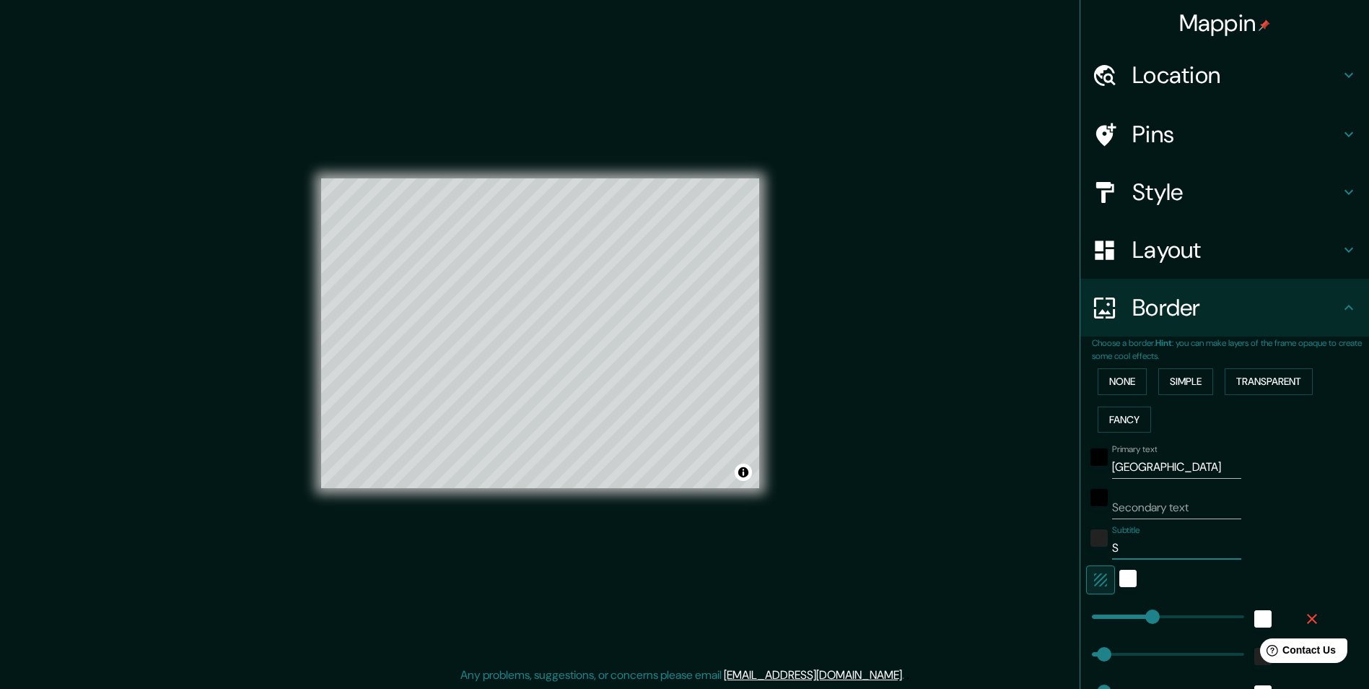
type input "243"
type input "49"
type input "24"
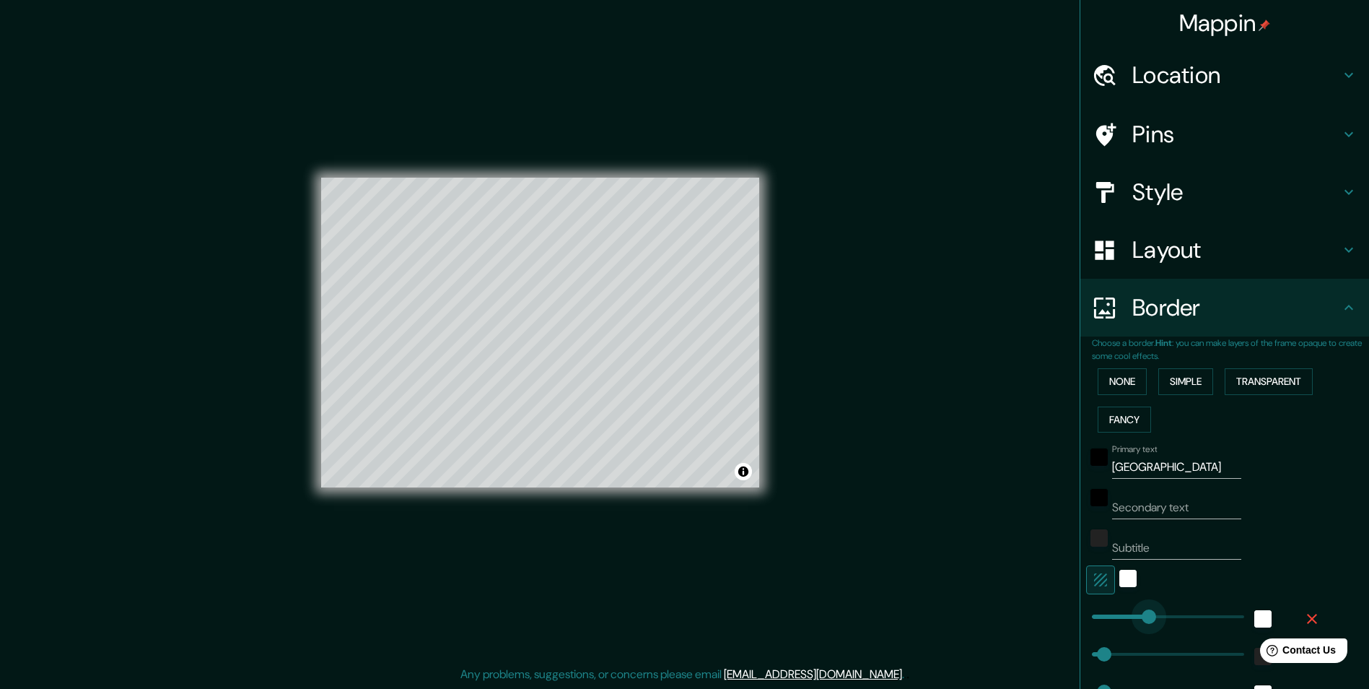
type input "0"
drag, startPoint x: 1150, startPoint y: 614, endPoint x: 1076, endPoint y: 622, distance: 74.1
type input "49"
type input "24"
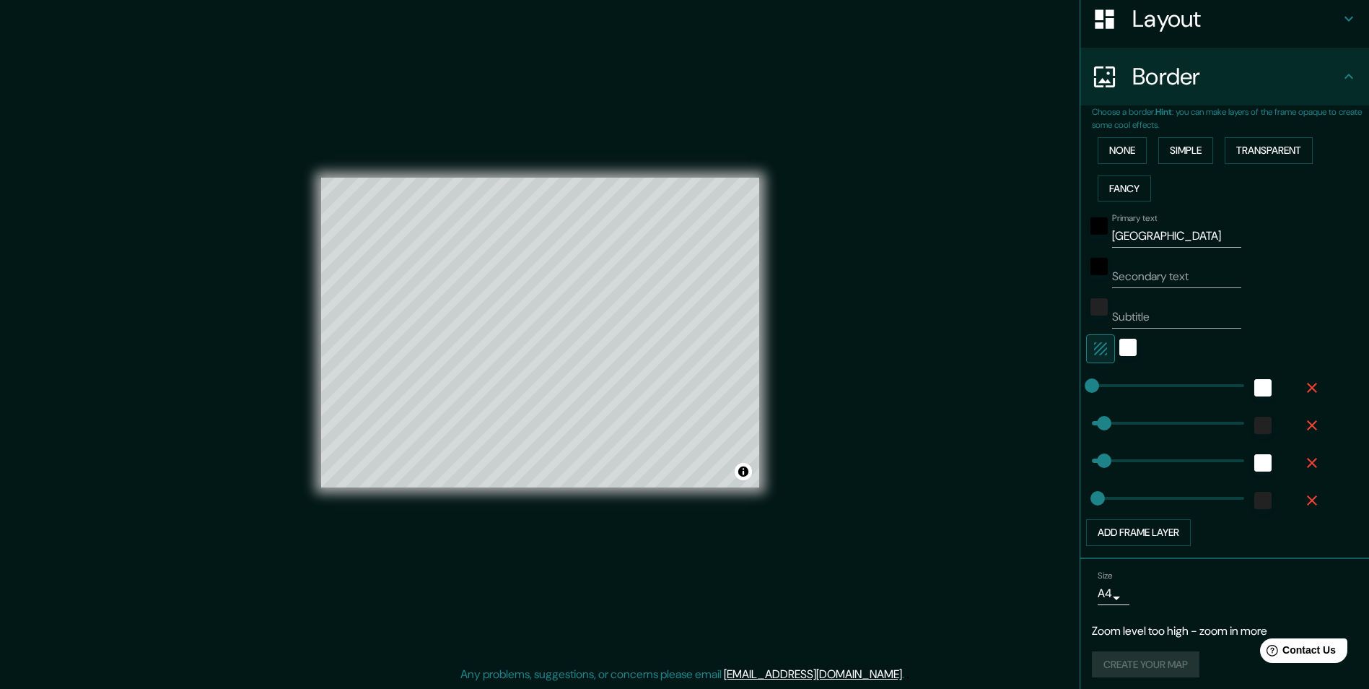
scroll to position [237, 0]
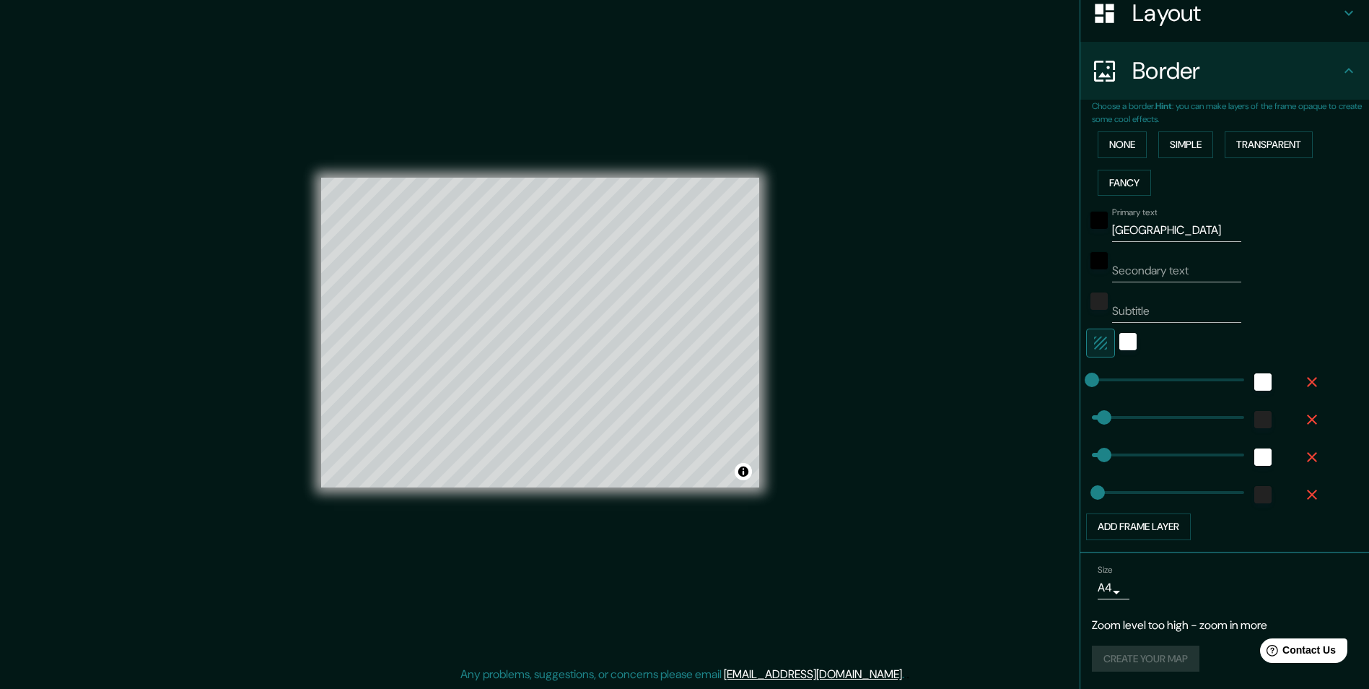
drag, startPoint x: 891, startPoint y: 445, endPoint x: 832, endPoint y: 346, distance: 114.6
click at [832, 346] on div "Mappin Location [GEOGRAPHIC_DATA] [GEOGRAPHIC_DATA] [GEOGRAPHIC_DATA] [GEOGRAPH…" at bounding box center [684, 343] width 1369 height 689
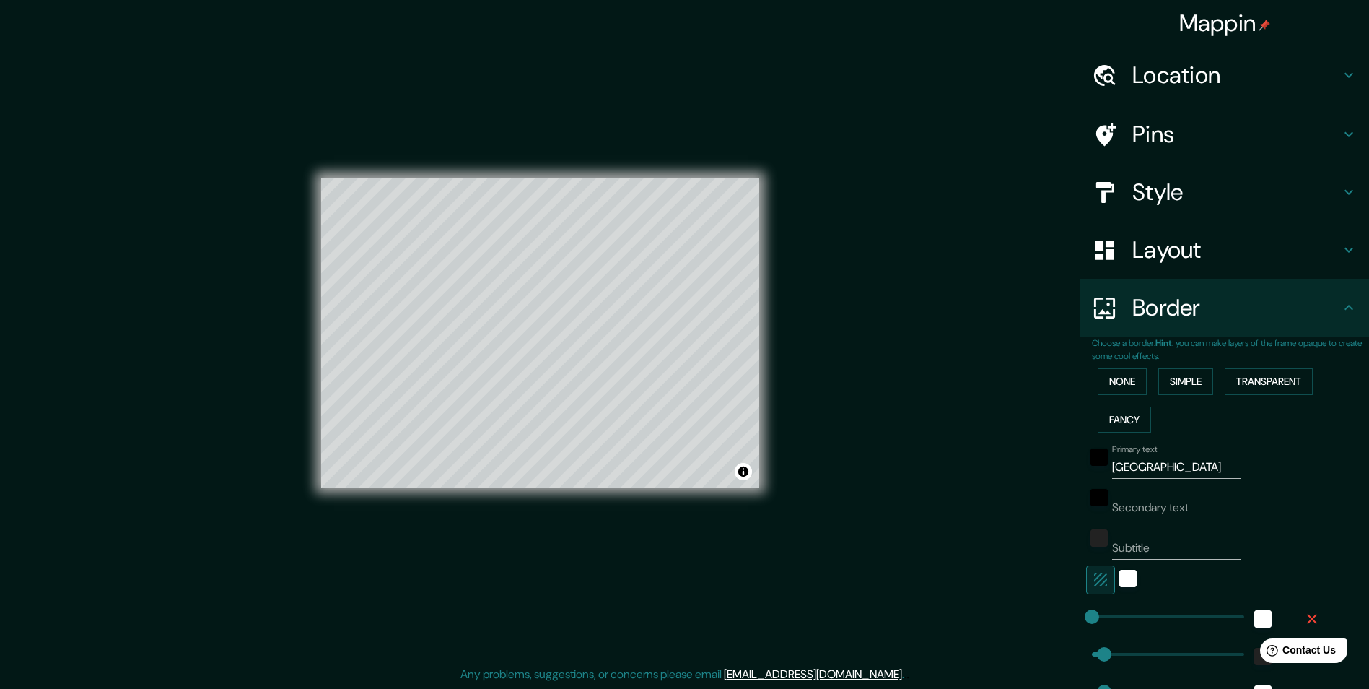
scroll to position [0, 0]
click at [1212, 71] on h4 "Location" at bounding box center [1236, 75] width 208 height 29
type input "49"
type input "24"
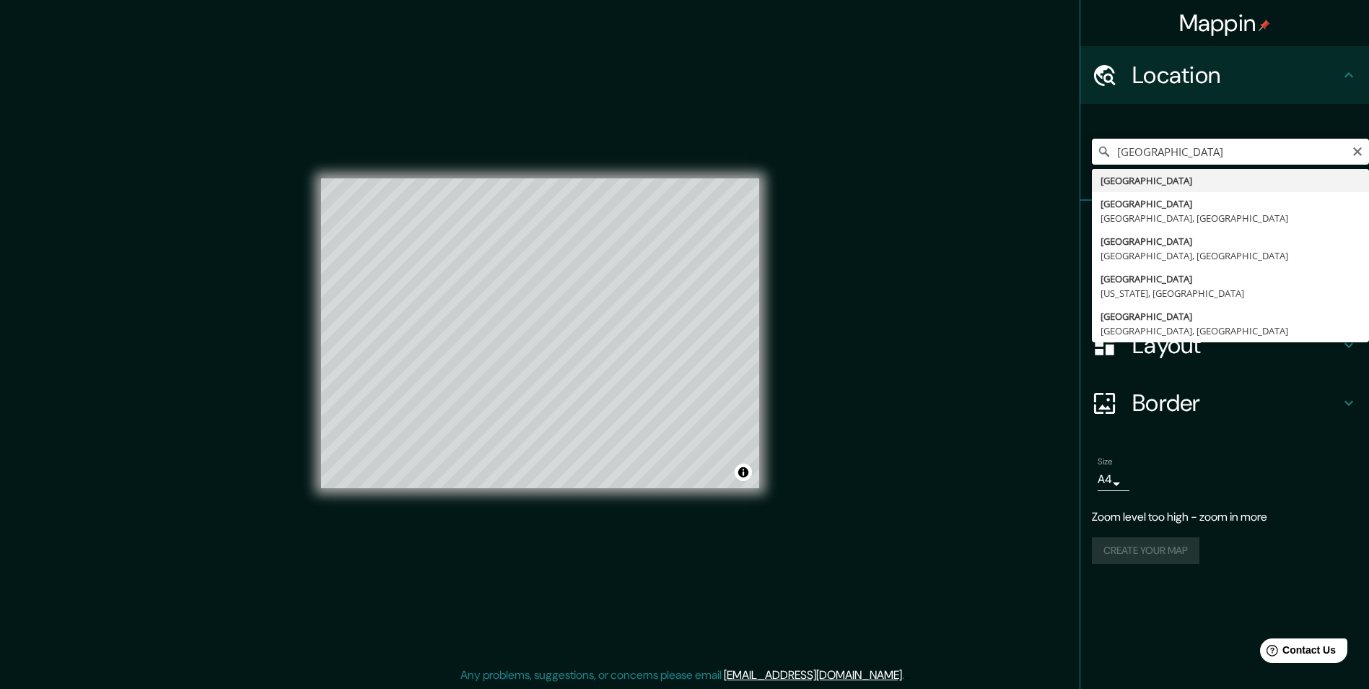
click at [1184, 149] on input "[GEOGRAPHIC_DATA]" at bounding box center [1230, 152] width 277 height 26
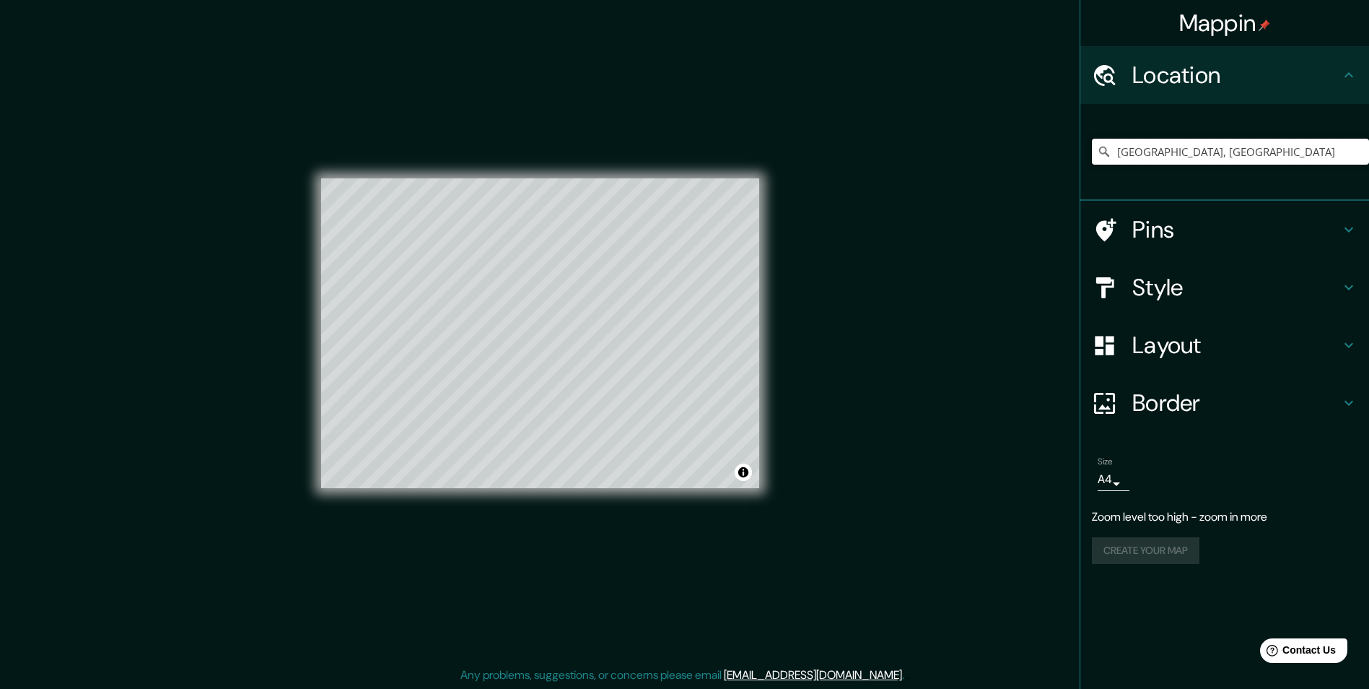
type input "[GEOGRAPHIC_DATA], [GEOGRAPHIC_DATA]"
click at [1193, 209] on div "Pins" at bounding box center [1224, 230] width 289 height 58
type input "49"
type input "24"
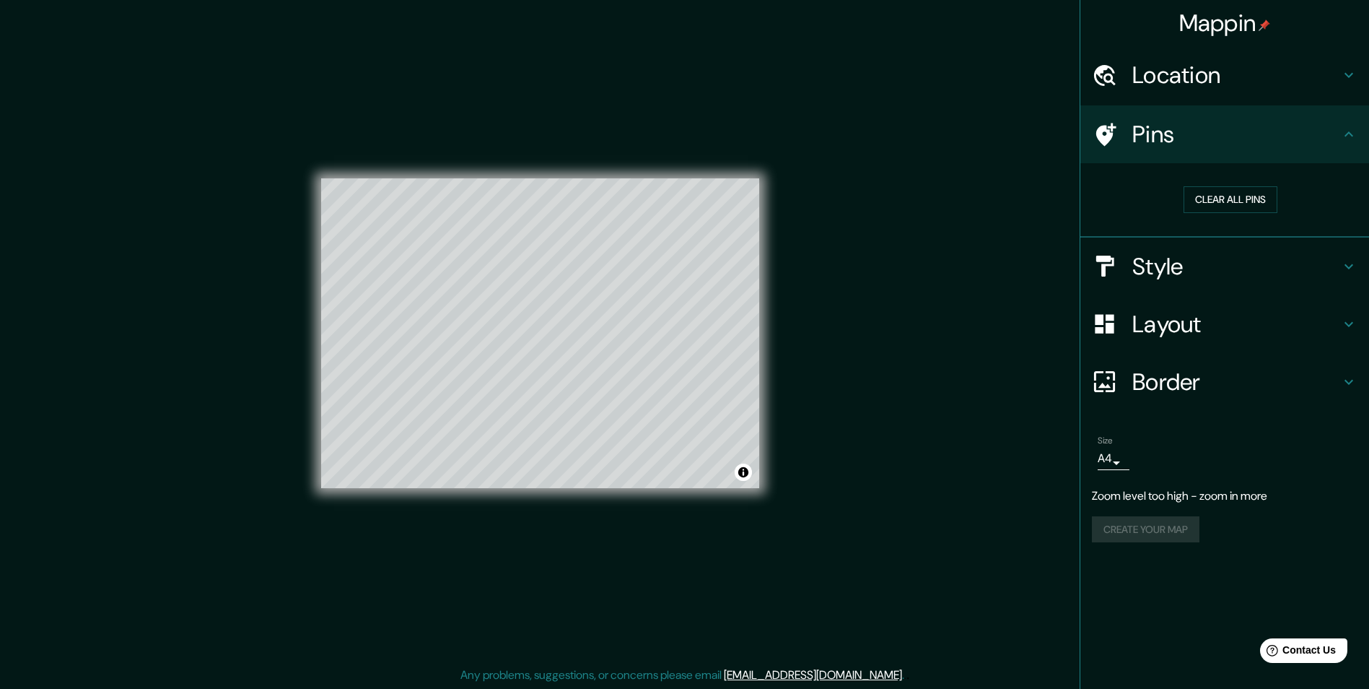
click at [1180, 263] on h4 "Style" at bounding box center [1236, 266] width 208 height 29
type input "49"
type input "24"
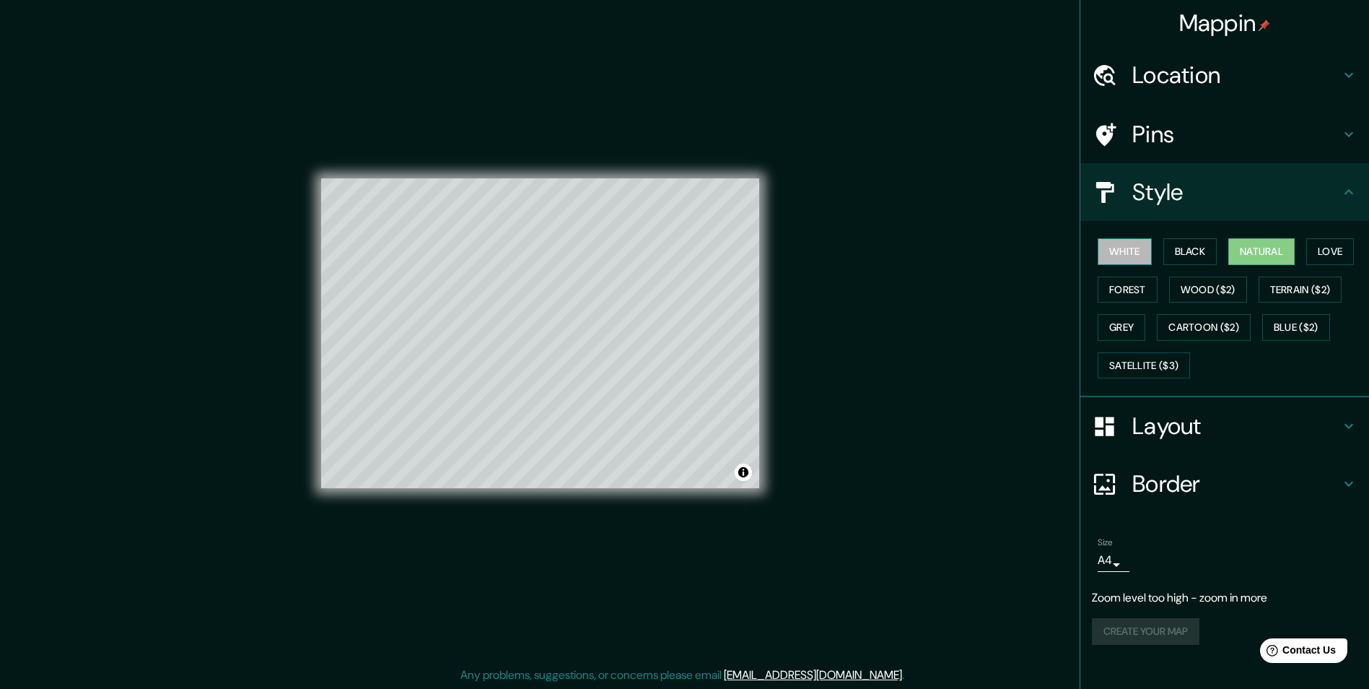
click at [1136, 261] on button "White" at bounding box center [1125, 251] width 54 height 27
click at [1172, 250] on button "Black" at bounding box center [1190, 251] width 54 height 27
click at [1270, 246] on button "Natural" at bounding box center [1261, 251] width 66 height 27
click at [1329, 246] on button "Love" at bounding box center [1330, 251] width 48 height 27
click at [1119, 287] on button "Forest" at bounding box center [1128, 289] width 60 height 27
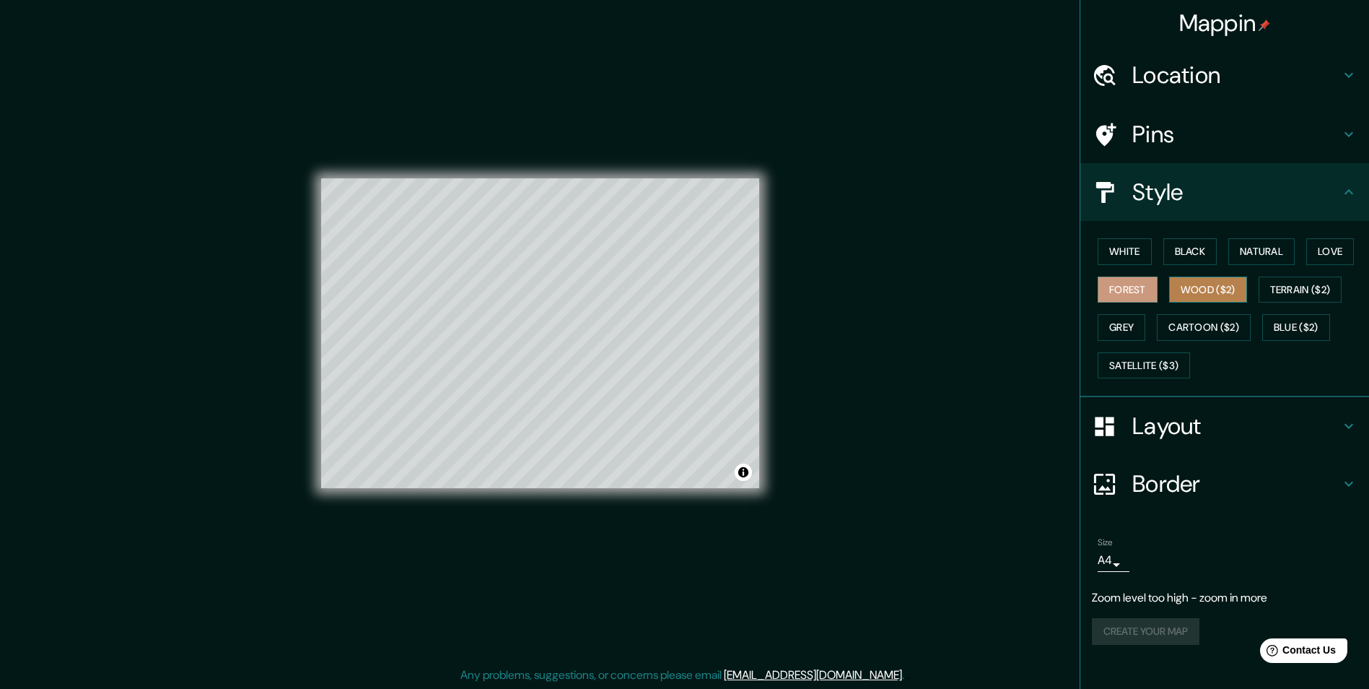
click at [1193, 288] on button "Wood ($2)" at bounding box center [1208, 289] width 78 height 27
click at [1296, 290] on button "Terrain ($2)" at bounding box center [1301, 289] width 84 height 27
click at [1133, 323] on button "Grey" at bounding box center [1122, 327] width 48 height 27
click at [1167, 328] on button "Cartoon ($2)" at bounding box center [1204, 327] width 94 height 27
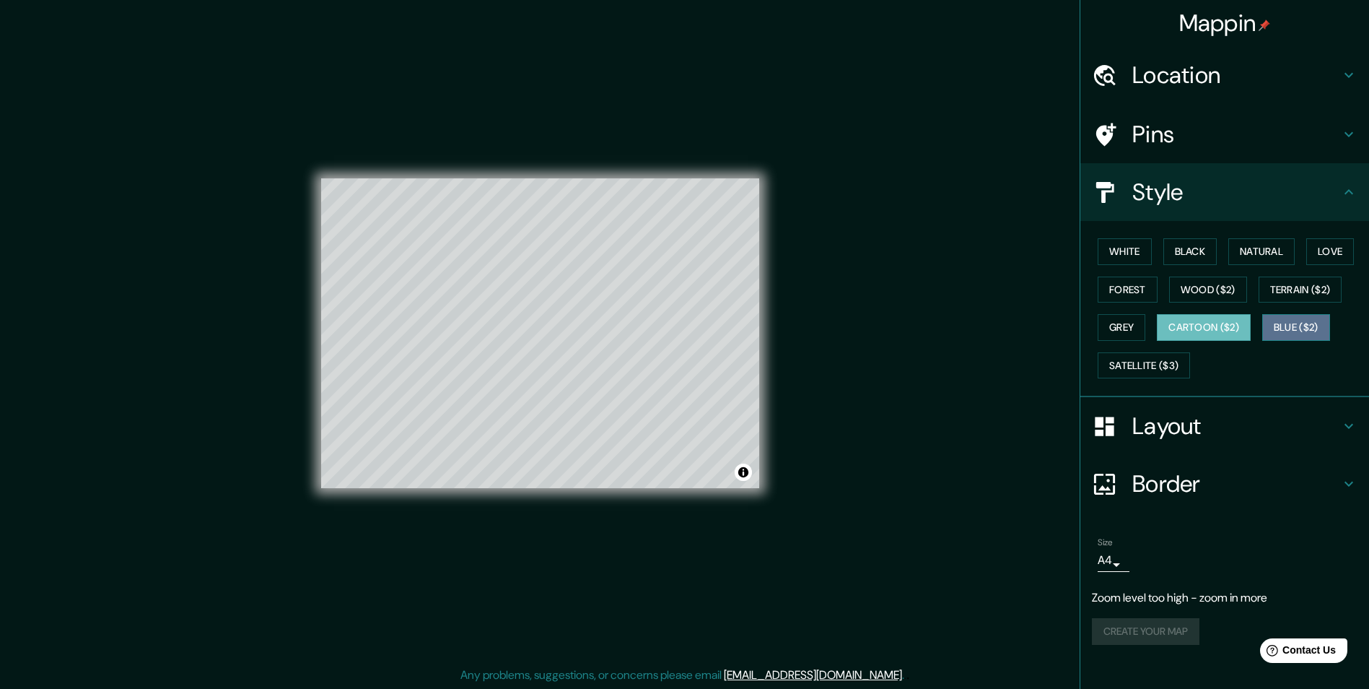
click at [1291, 325] on button "Blue ($2)" at bounding box center [1296, 327] width 68 height 27
click at [1135, 364] on button "Satellite ($3)" at bounding box center [1144, 365] width 92 height 27
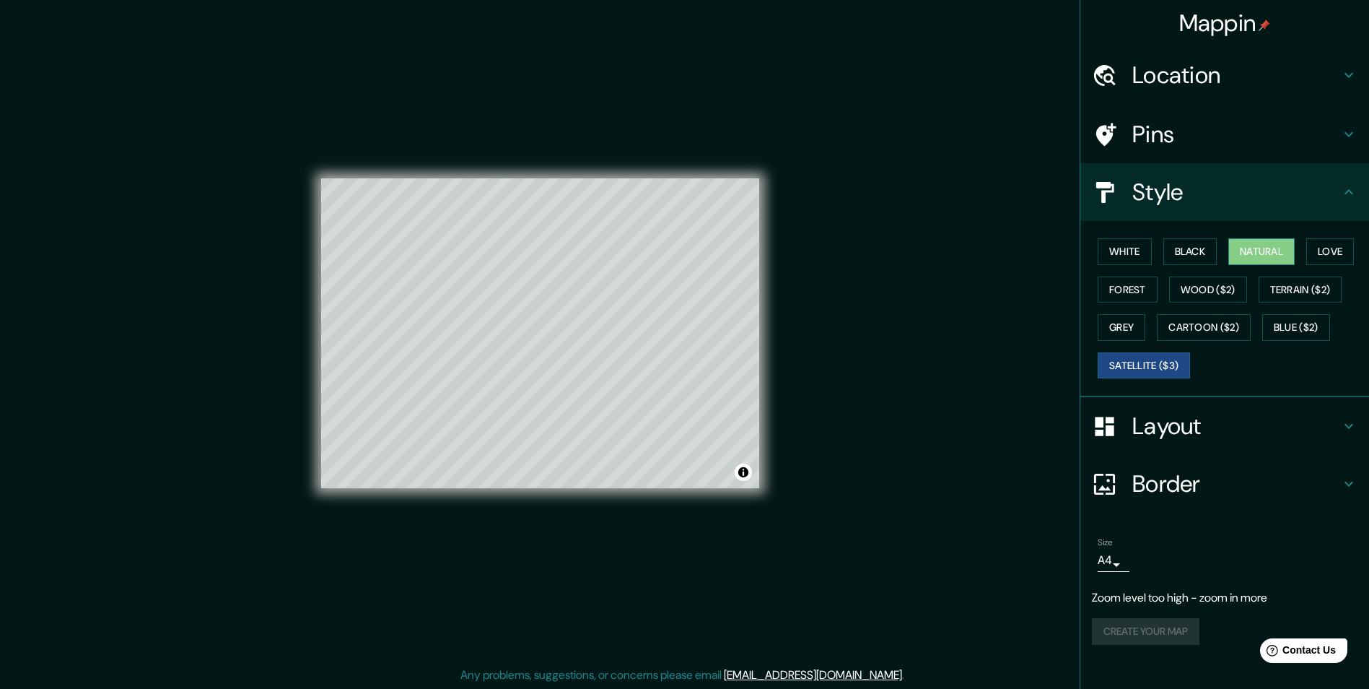
click at [1281, 248] on button "Natural" at bounding box center [1261, 251] width 66 height 27
click at [1211, 430] on h4 "Layout" at bounding box center [1236, 425] width 208 height 29
type input "49"
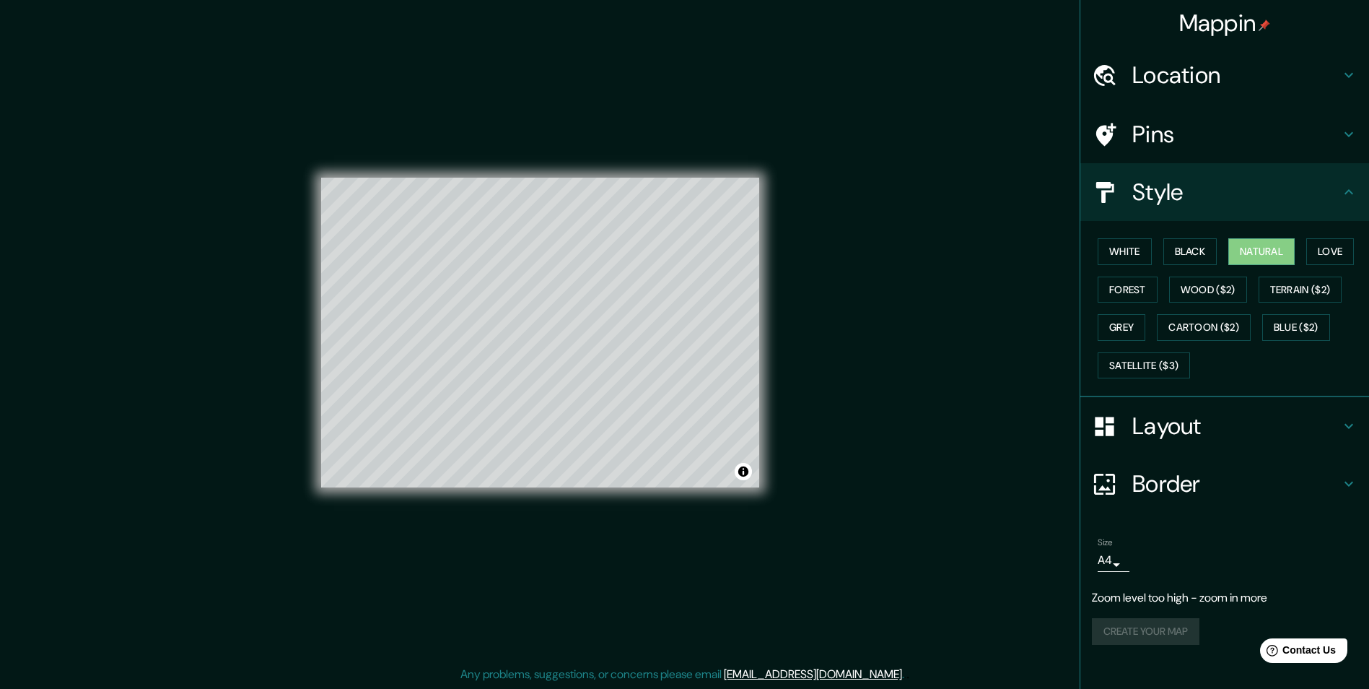
type input "24"
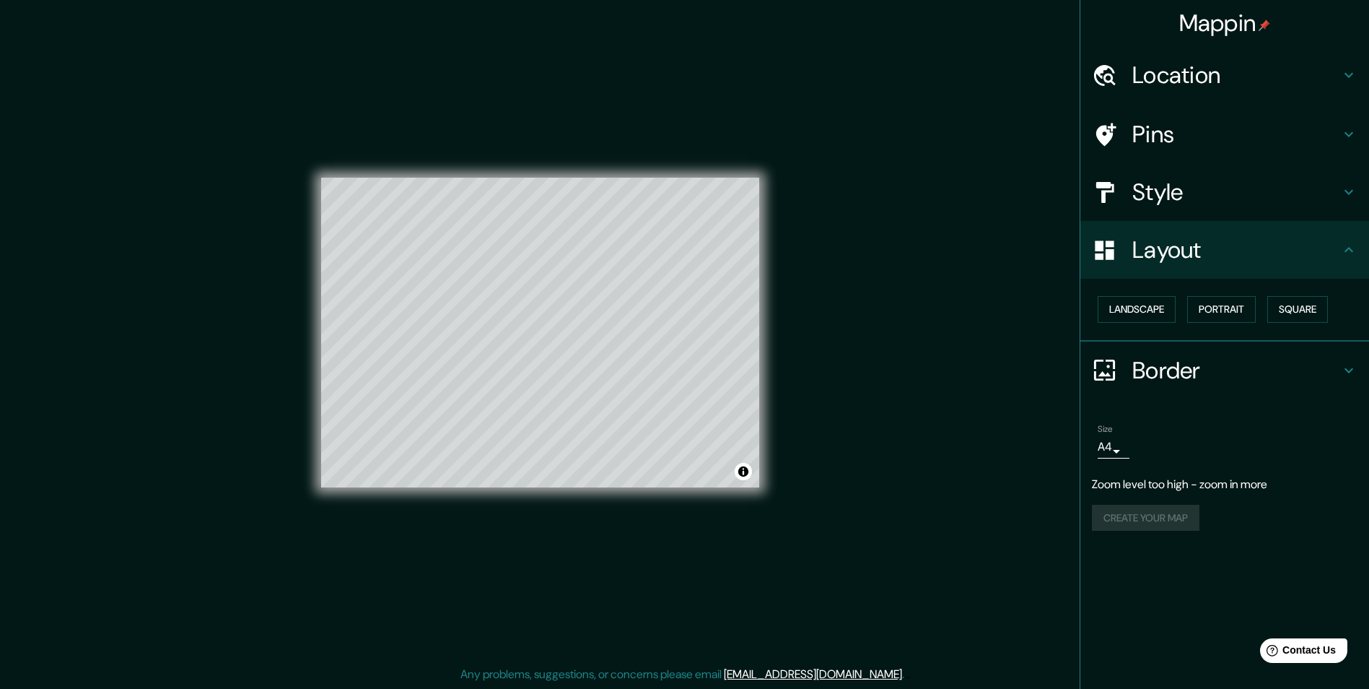
click at [1201, 380] on h4 "Border" at bounding box center [1236, 370] width 208 height 29
type input "49"
type input "24"
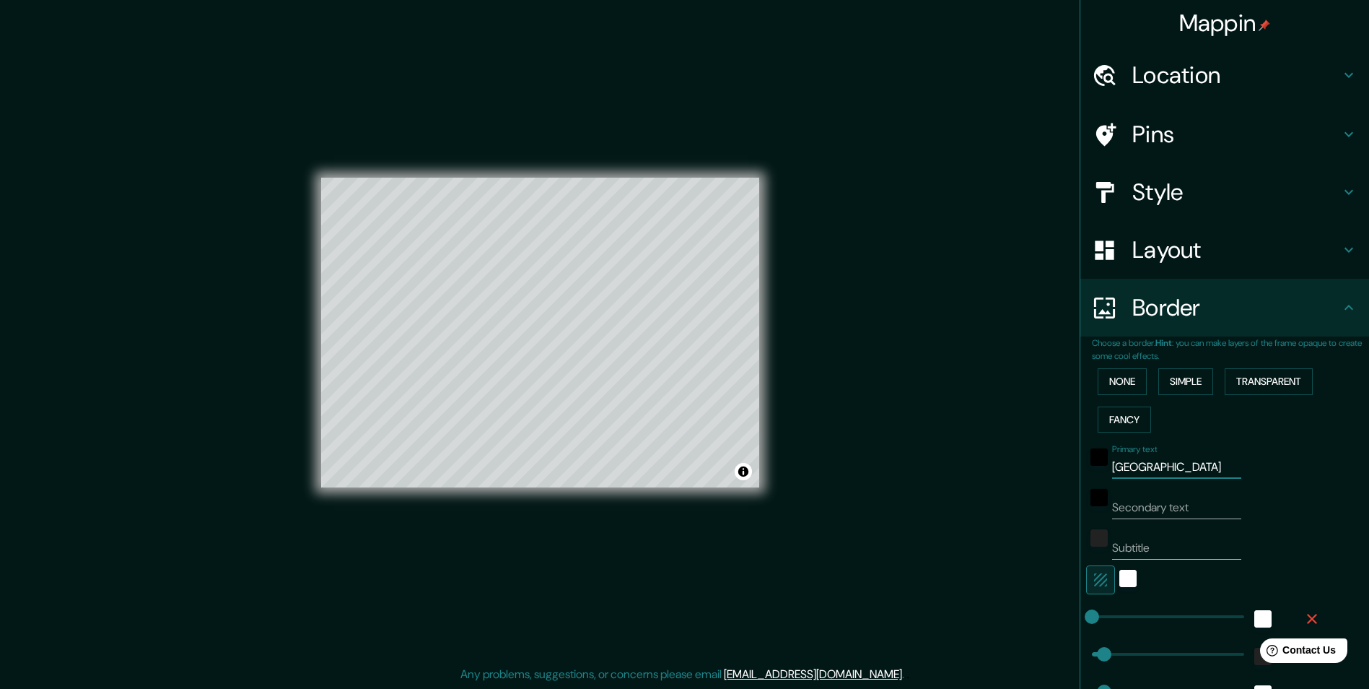
click at [1158, 473] on input "[GEOGRAPHIC_DATA]" at bounding box center [1176, 466] width 129 height 23
type input "h"
type input "49"
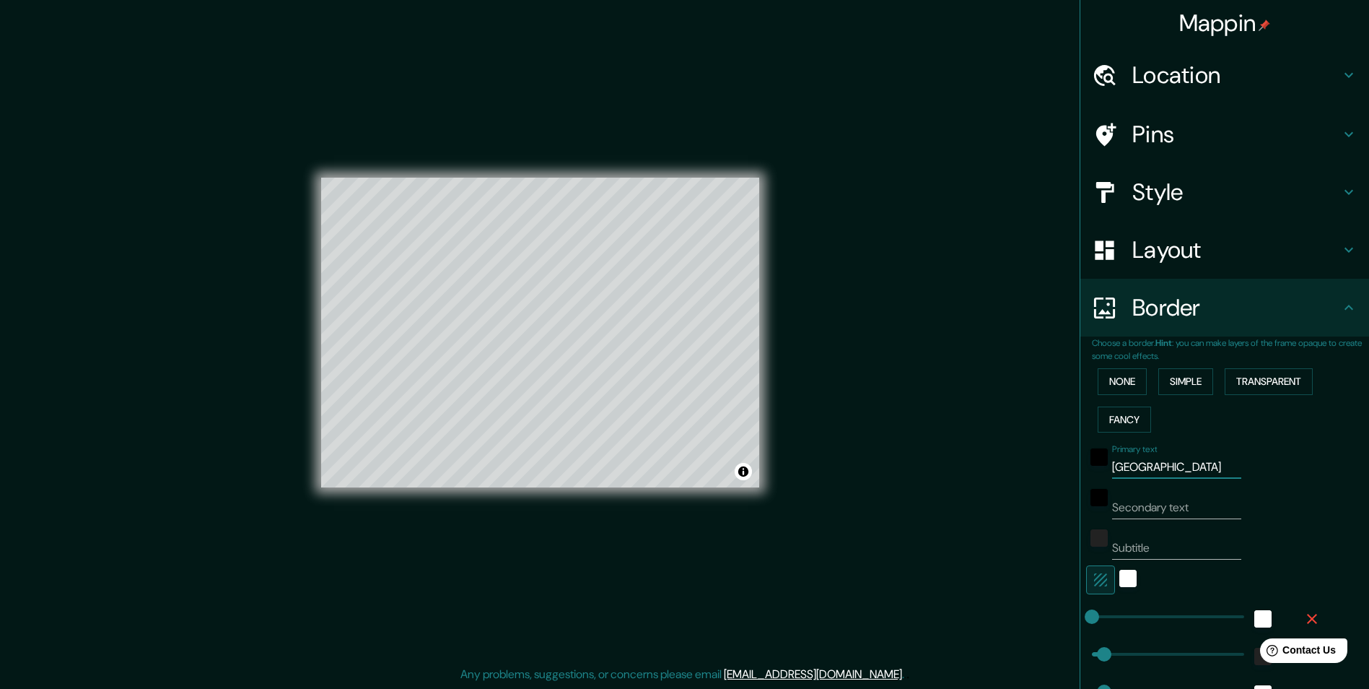
type input "24"
type input "hi"
type input "49"
type input "24"
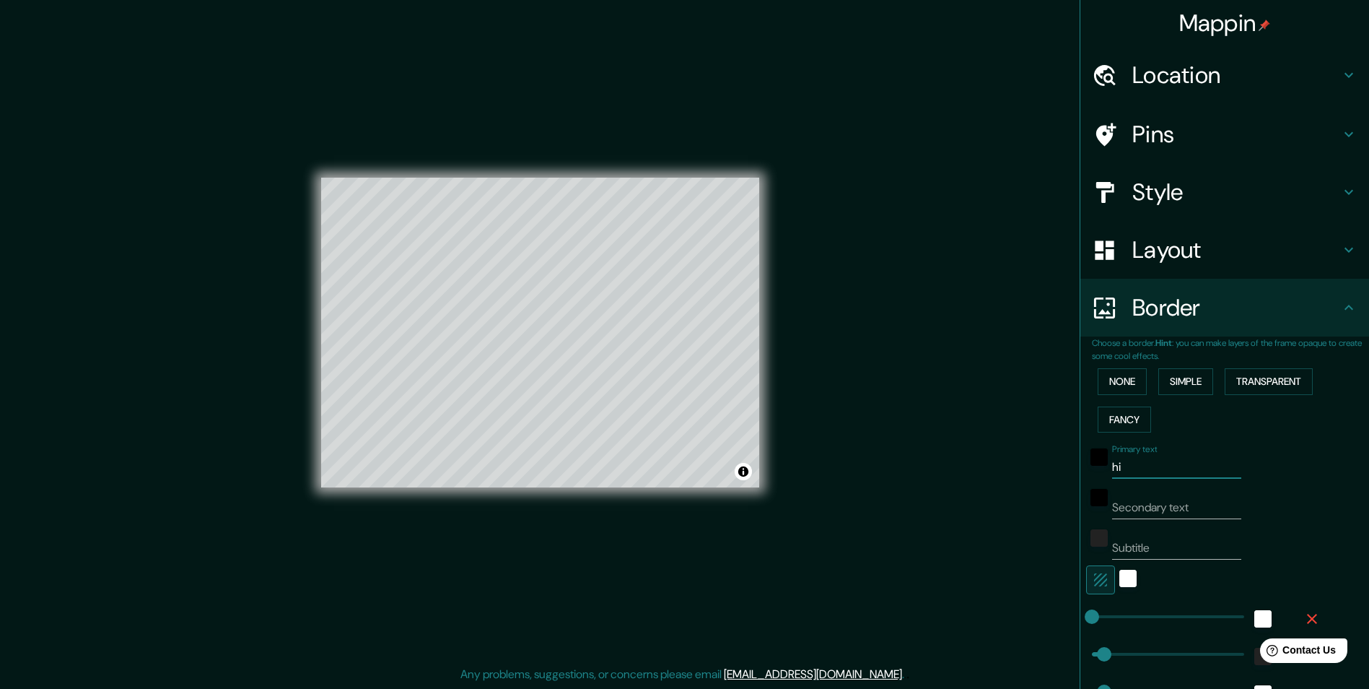
type input "hid"
type input "49"
type input "24"
type input "hida"
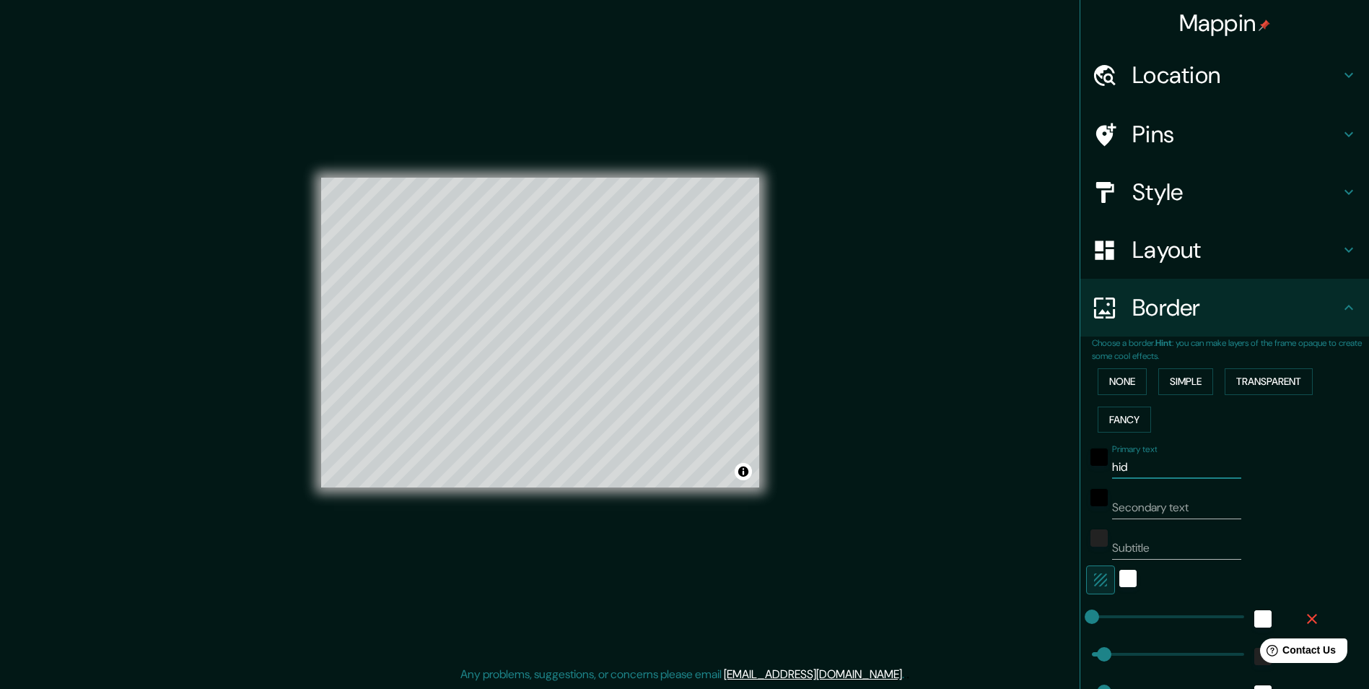
type input "49"
type input "24"
type input "hidal"
type input "49"
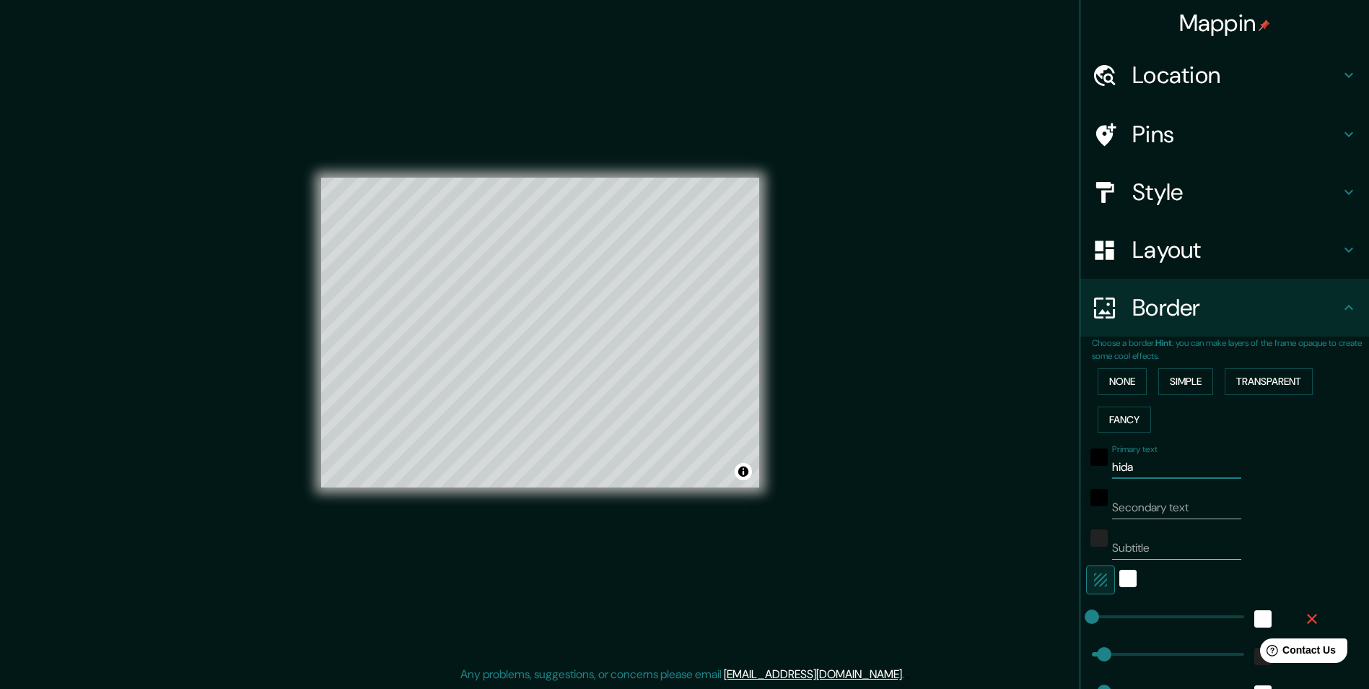
type input "49"
type input "24"
type input "hidalg"
type input "49"
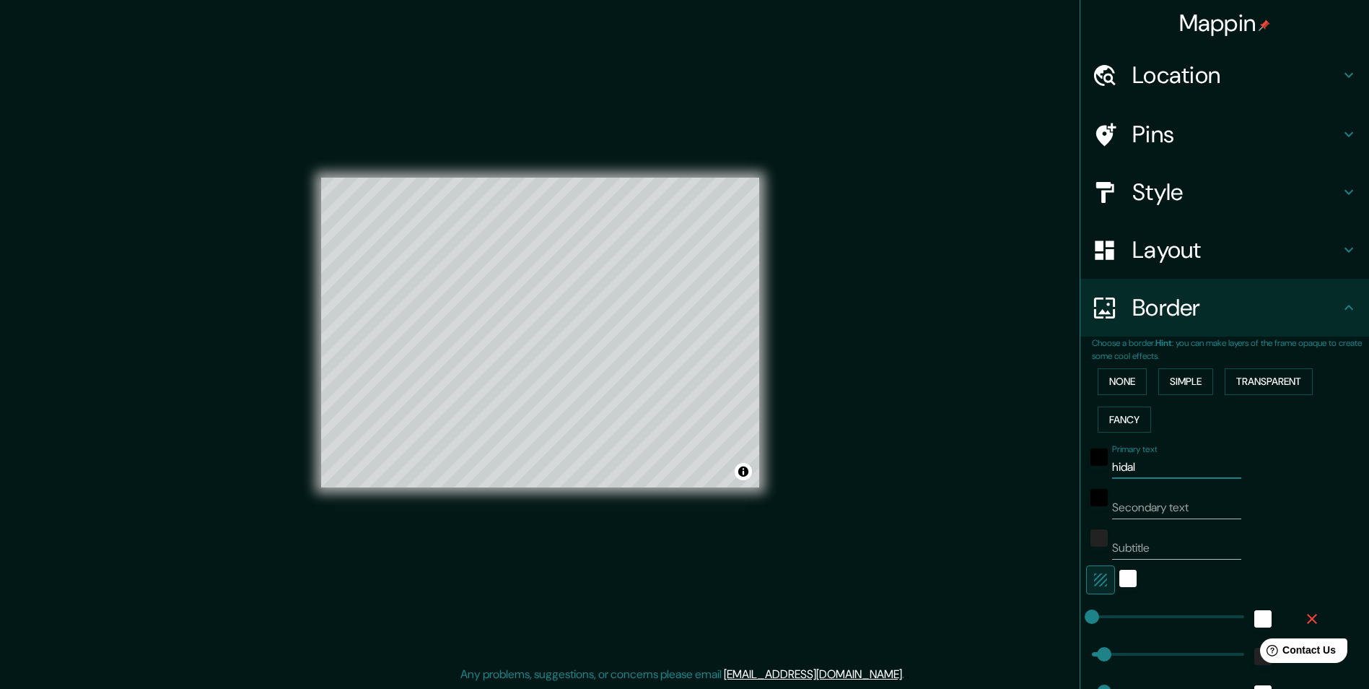
type input "24"
type input "hidalgo"
type input "49"
type input "24"
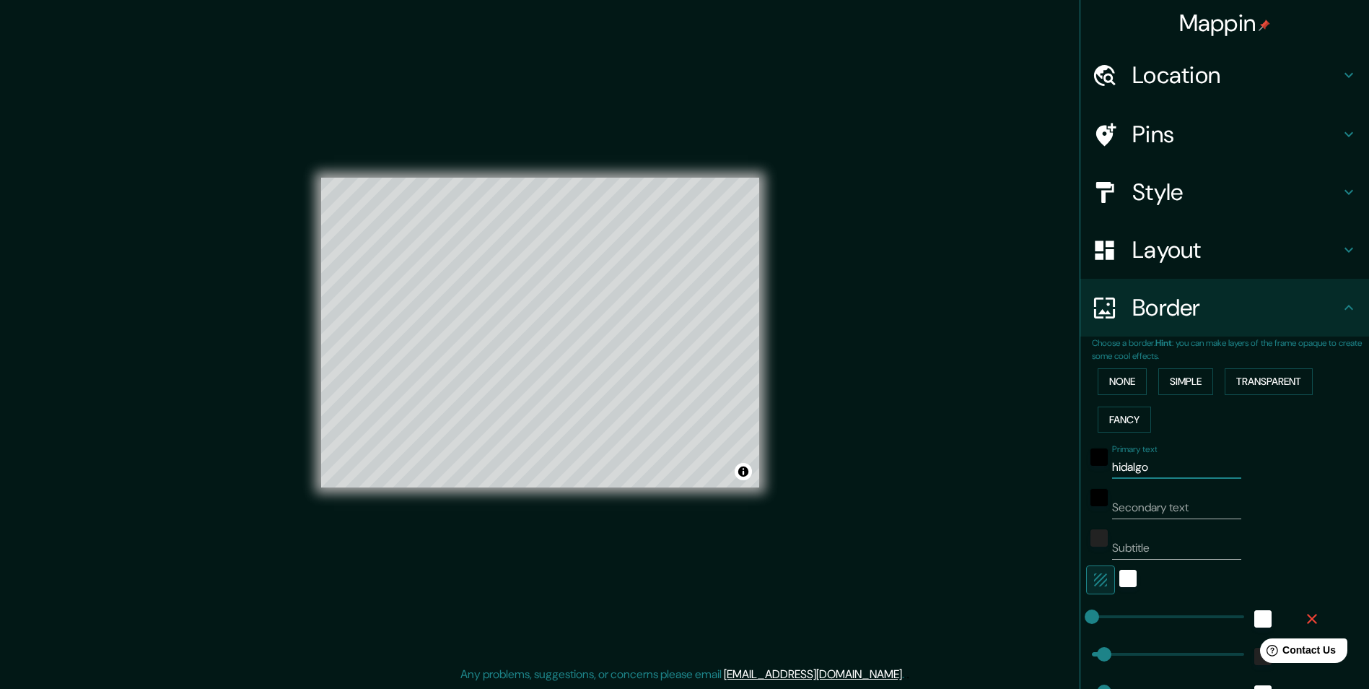
type input "hidalg"
type input "49"
type input "24"
type input "h"
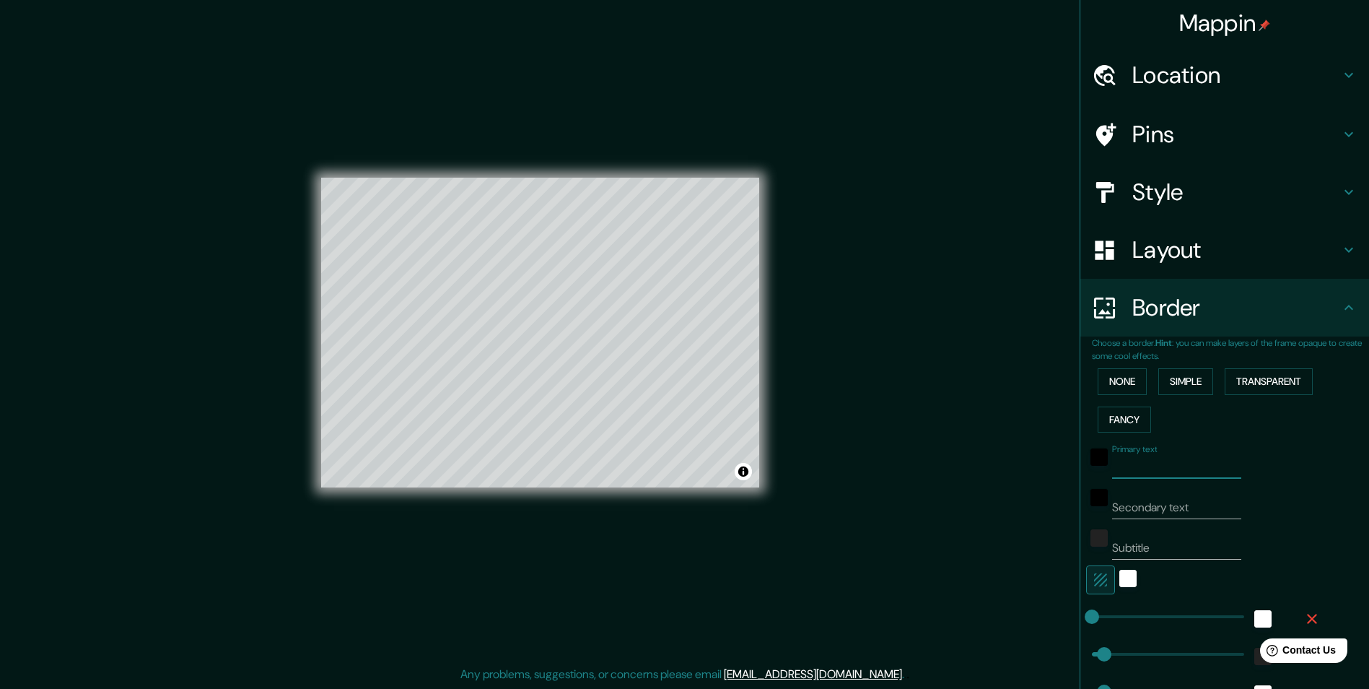
type input "49"
type input "24"
click at [1158, 511] on input "Secondary text" at bounding box center [1176, 507] width 129 height 23
type input "H"
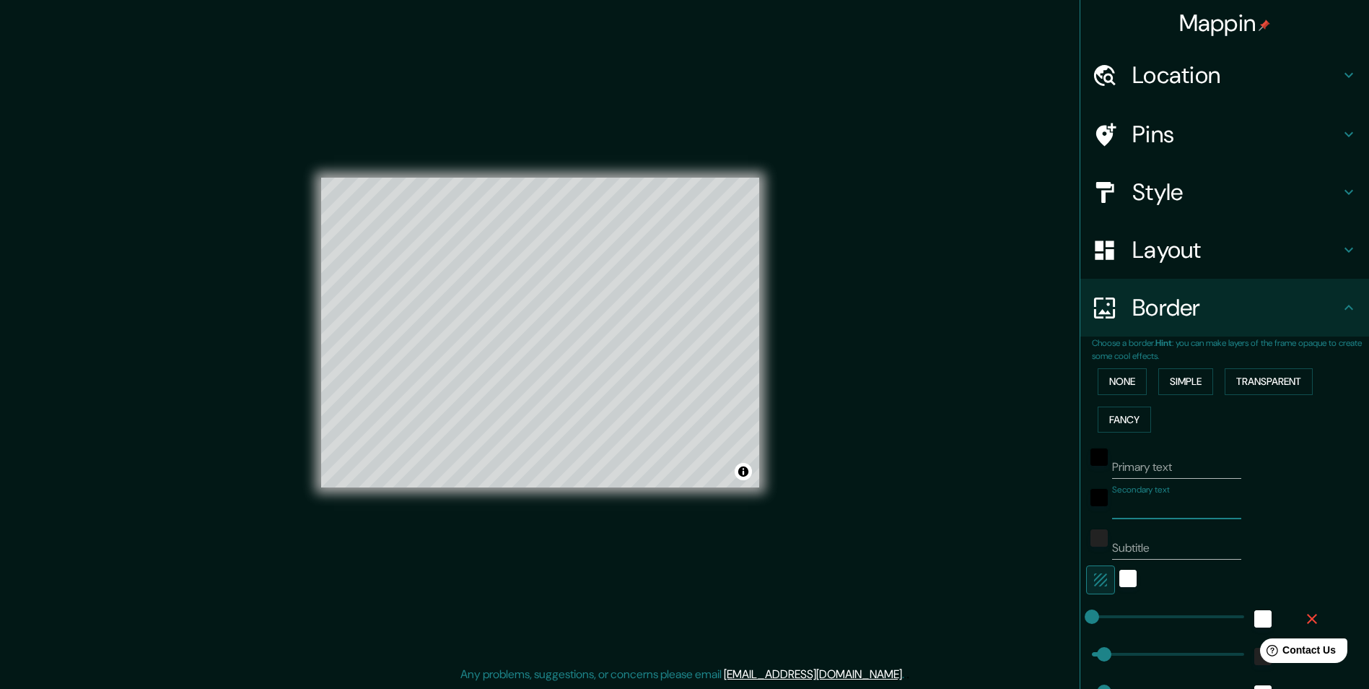
type input "49"
type input "24"
type input "Hi"
type input "49"
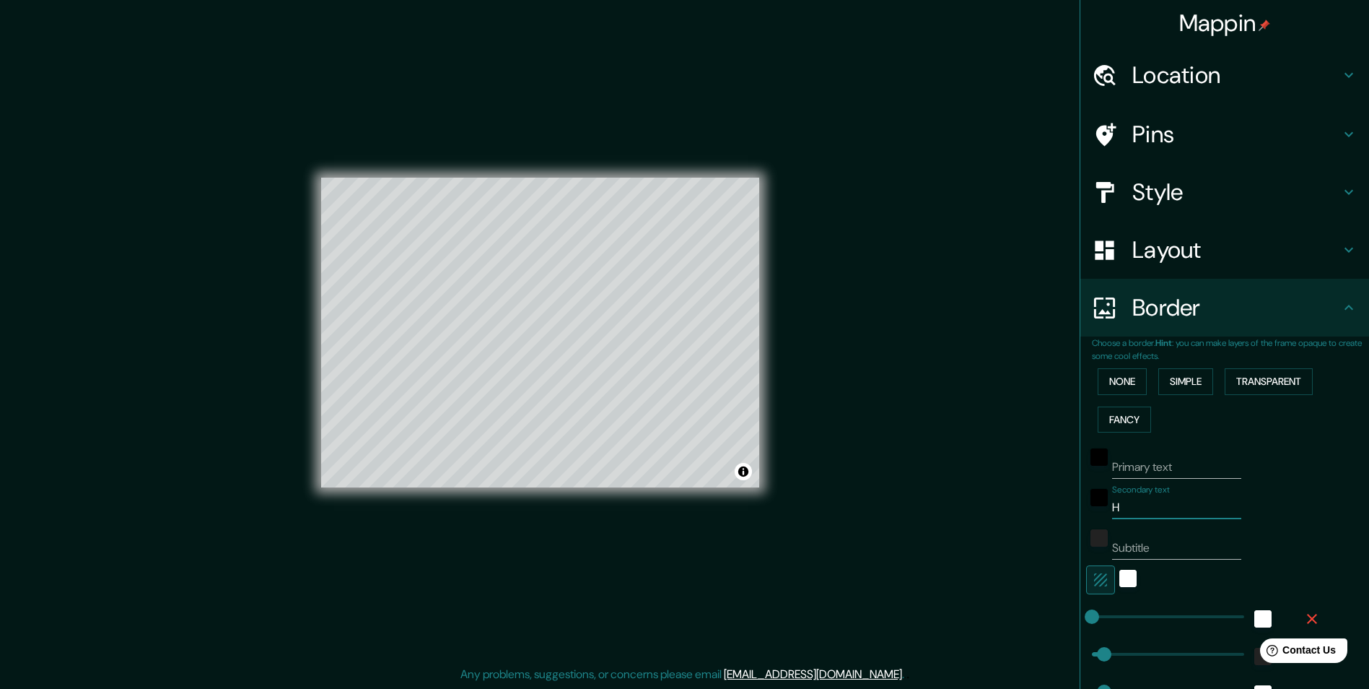
type input "49"
type input "24"
type input "Hid"
type input "49"
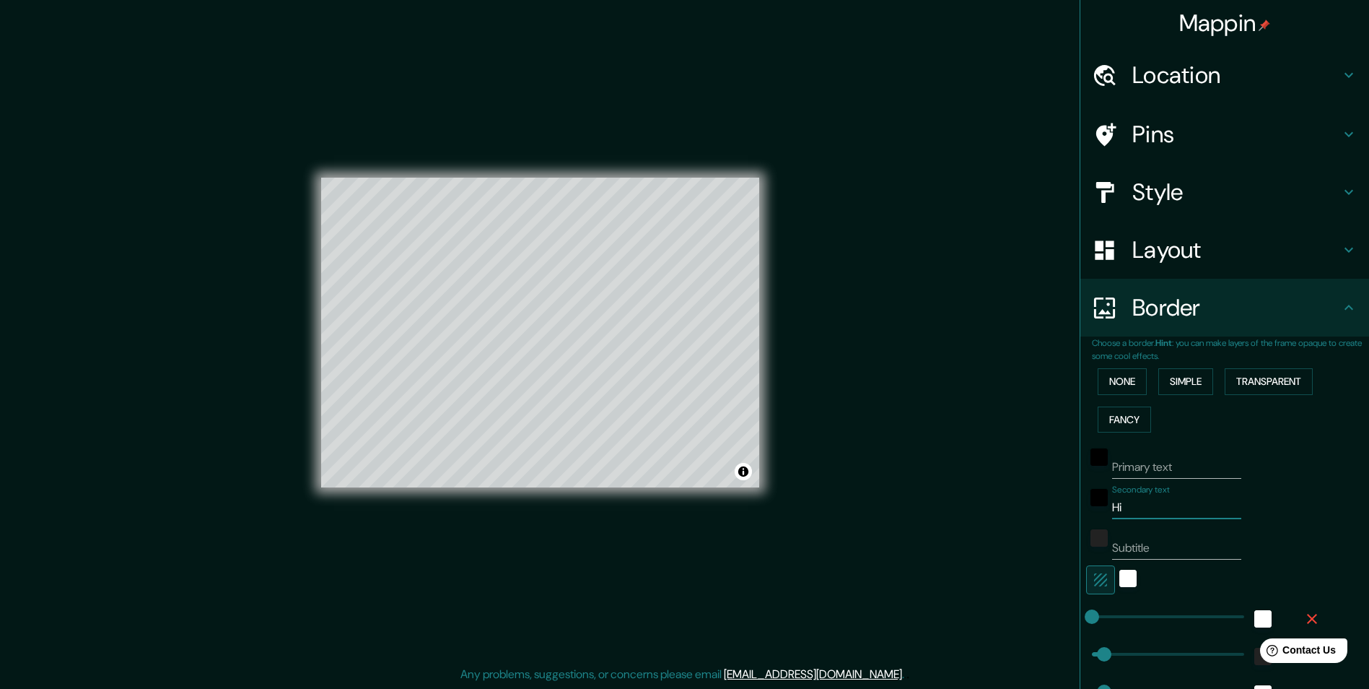
type input "24"
type input "Hida"
type input "49"
click at [943, 445] on div "Mappin Location [GEOGRAPHIC_DATA], [GEOGRAPHIC_DATA] [GEOGRAPHIC_DATA] [GEOGRAP…" at bounding box center [684, 343] width 1369 height 689
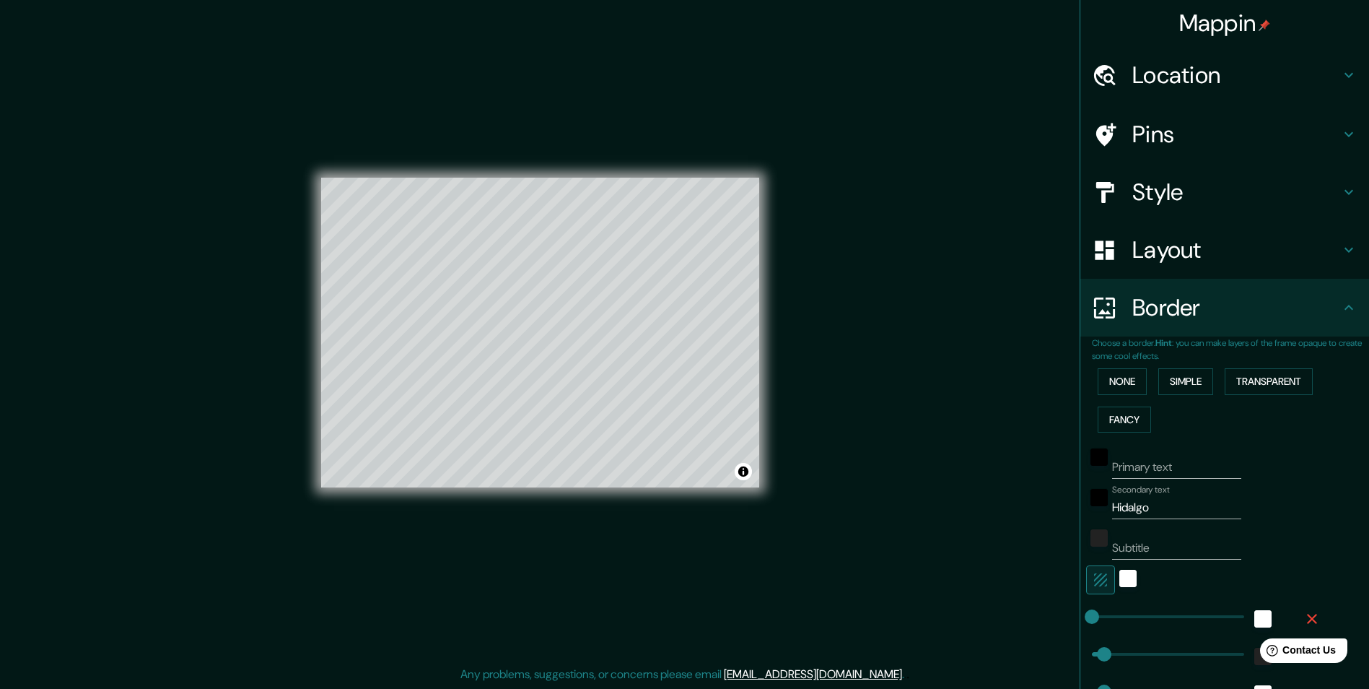
drag, startPoint x: 1228, startPoint y: 75, endPoint x: 1096, endPoint y: 38, distance: 136.4
drag, startPoint x: 1096, startPoint y: 38, endPoint x: 1017, endPoint y: 117, distance: 111.8
click at [987, 151] on div "Mappin Location [GEOGRAPHIC_DATA], [GEOGRAPHIC_DATA] [GEOGRAPHIC_DATA] [GEOGRAP…" at bounding box center [684, 343] width 1369 height 689
click at [1238, 75] on h4 "Location" at bounding box center [1236, 75] width 208 height 29
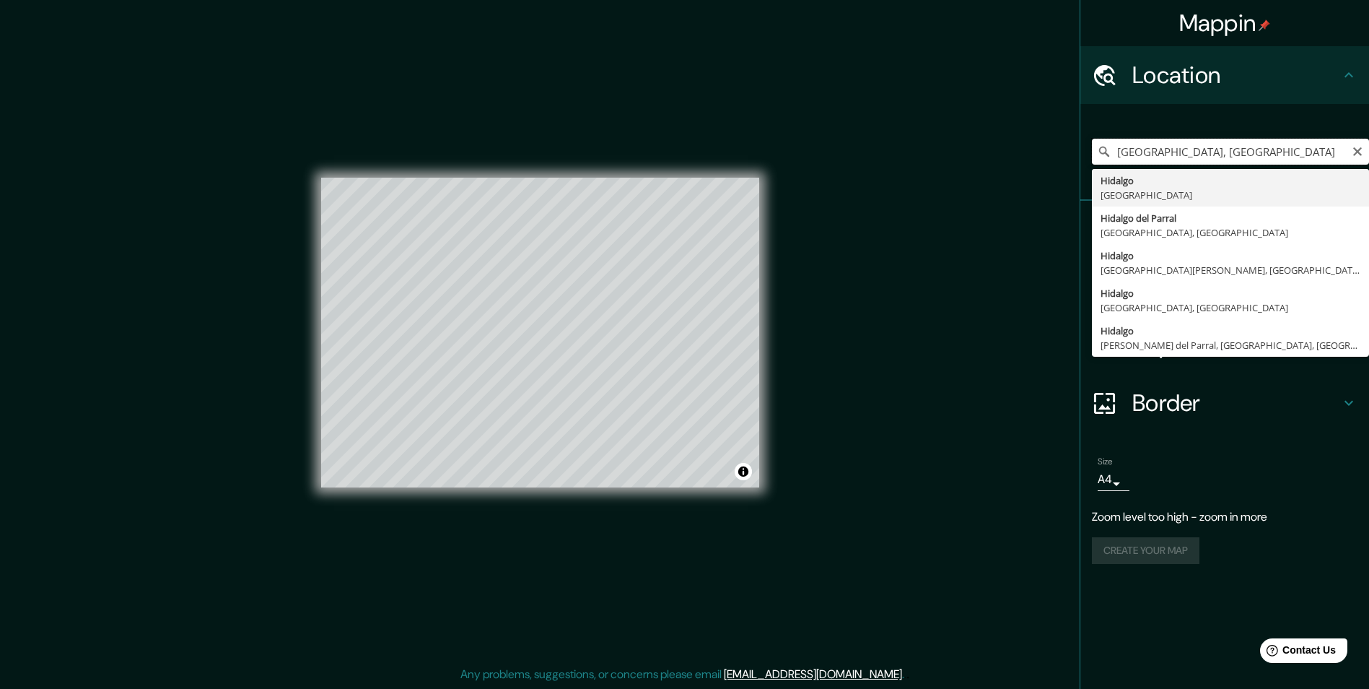
click at [1229, 150] on input "[GEOGRAPHIC_DATA], [GEOGRAPHIC_DATA]" at bounding box center [1230, 152] width 277 height 26
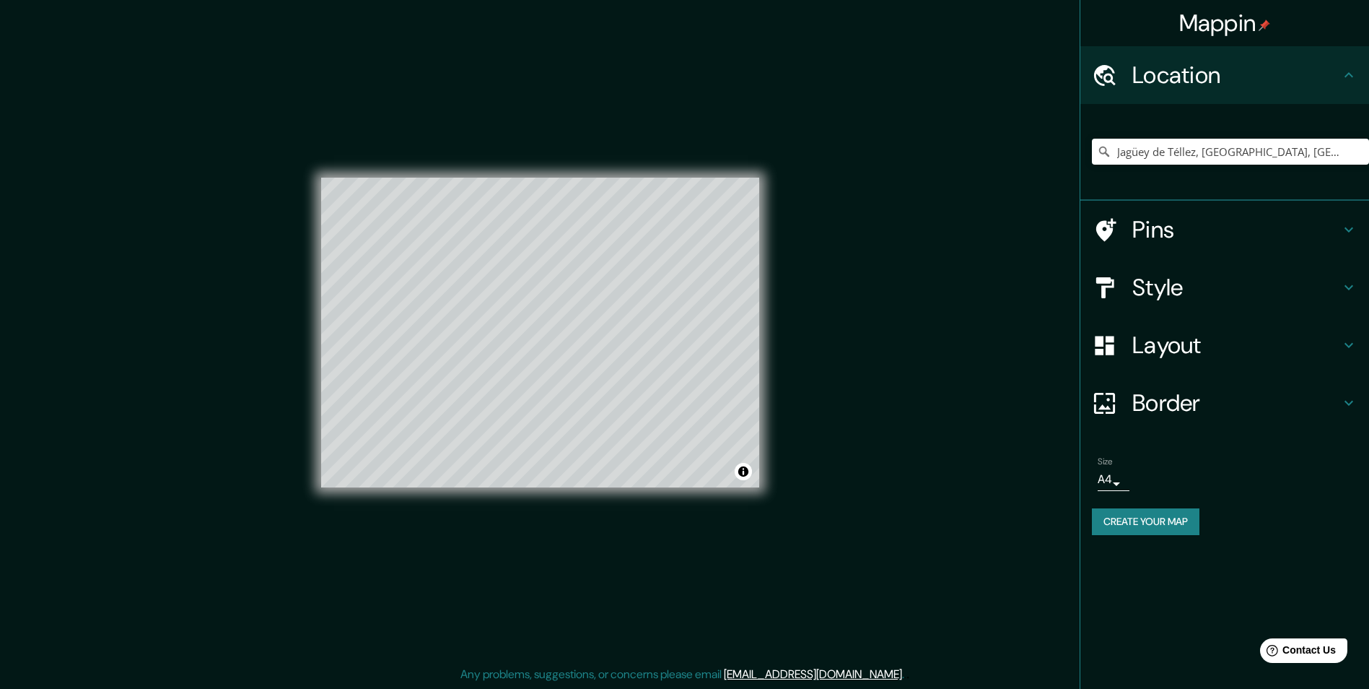
click at [1203, 346] on h4 "Layout" at bounding box center [1236, 345] width 208 height 29
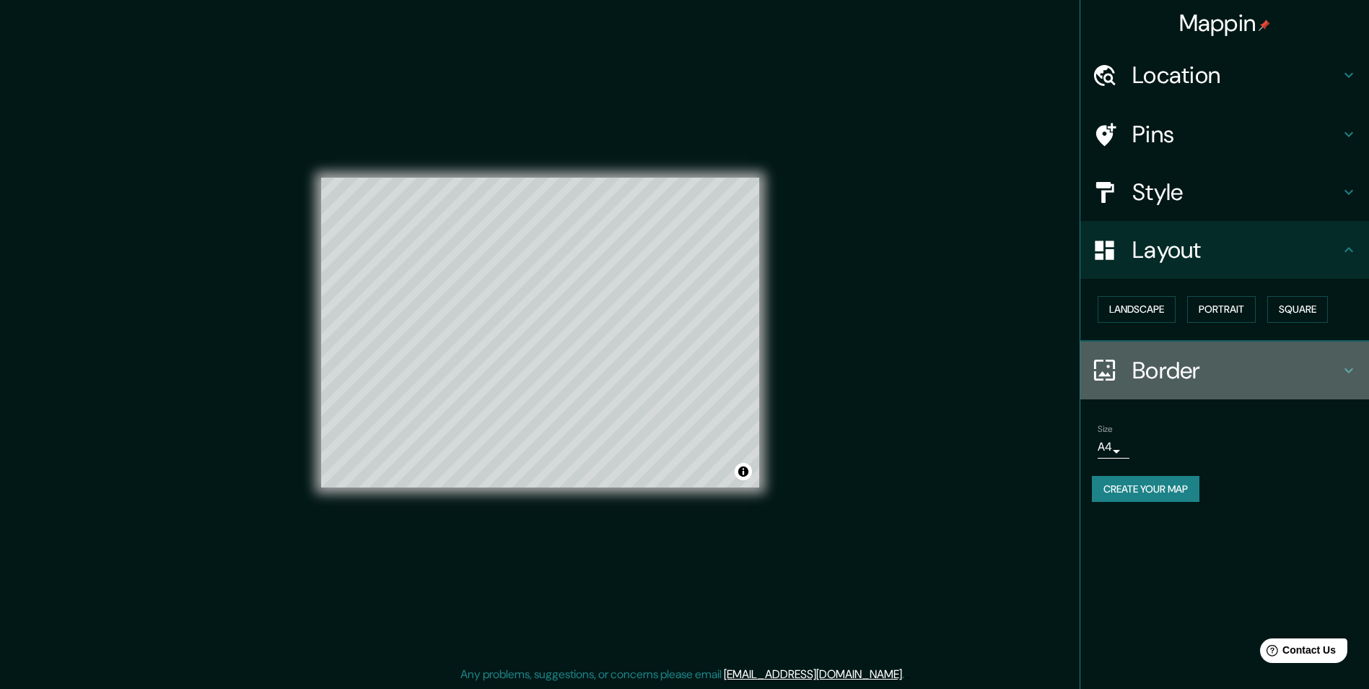
click at [1215, 372] on h4 "Border" at bounding box center [1236, 370] width 208 height 29
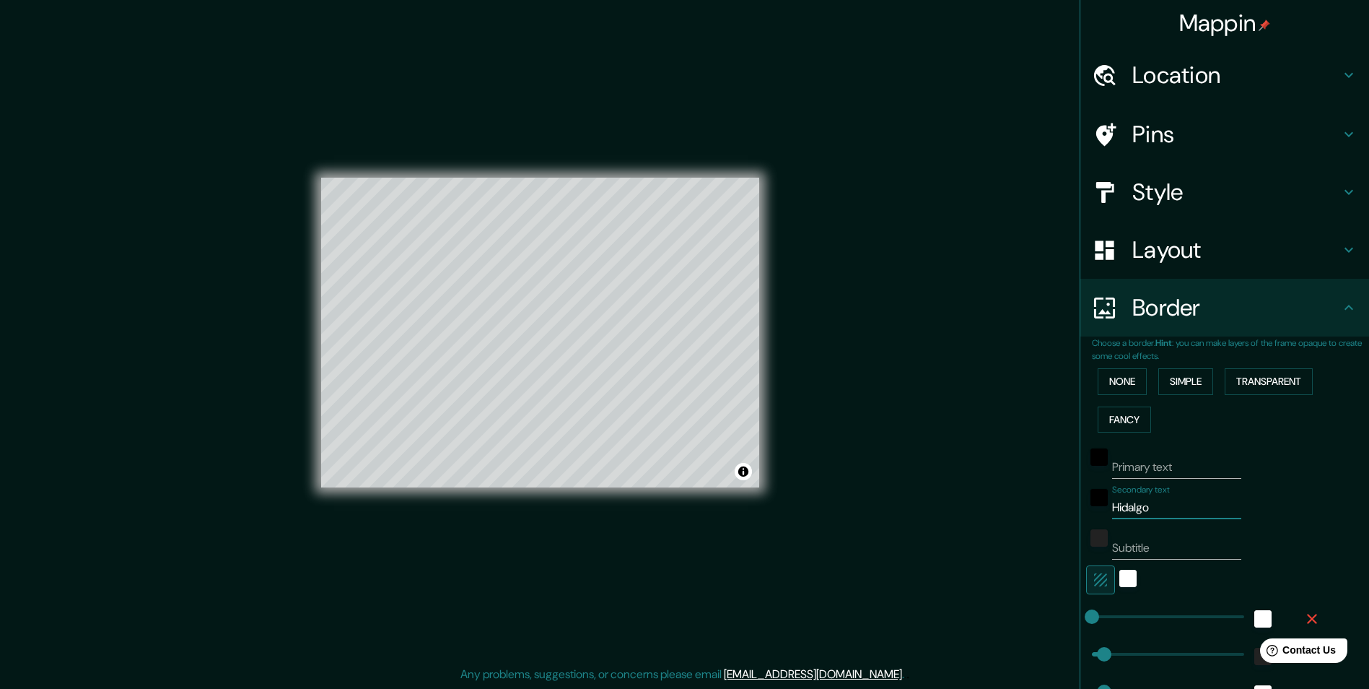
click at [1165, 509] on input "Hidalgo" at bounding box center [1176, 507] width 129 height 23
click at [1165, 510] on input "Hidalgo" at bounding box center [1176, 507] width 129 height 23
click at [1153, 542] on input "Subtitle" at bounding box center [1176, 547] width 129 height 23
click at [939, 541] on div "Mappin Location [GEOGRAPHIC_DATA], [GEOGRAPHIC_DATA], [GEOGRAPHIC_DATA] Pins St…" at bounding box center [684, 343] width 1369 height 689
